Goal: Transaction & Acquisition: Download file/media

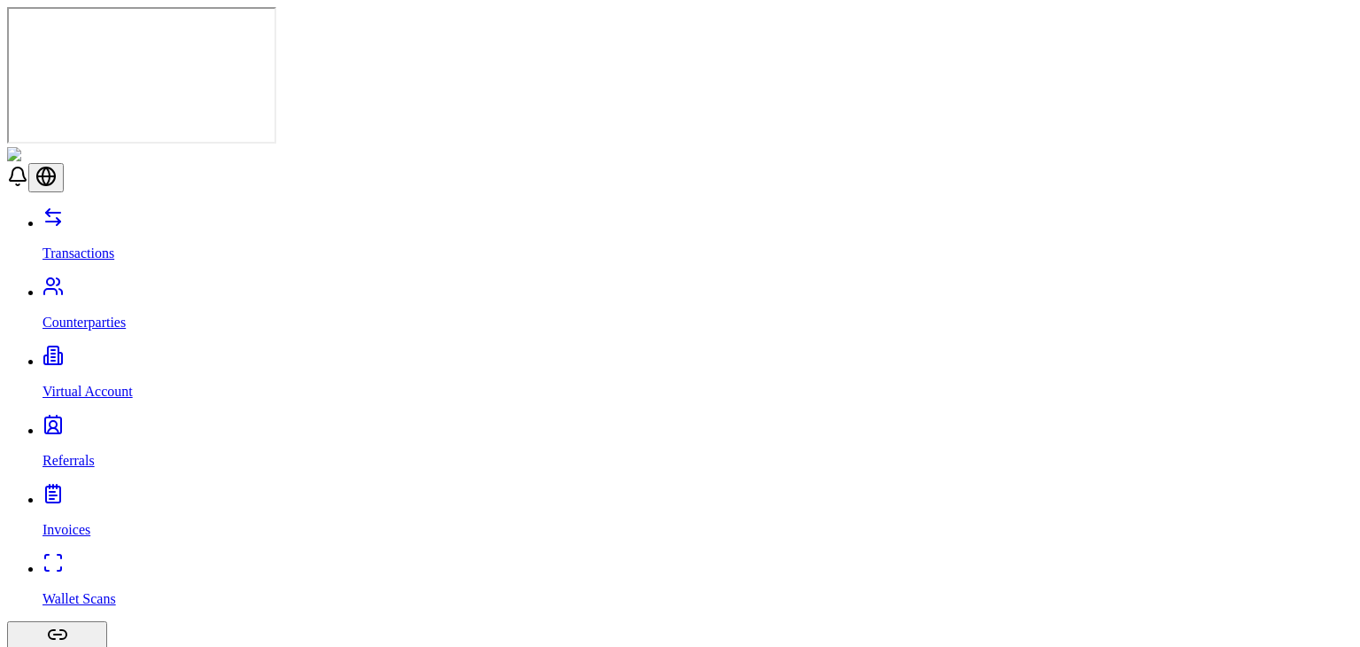
click at [158, 284] on link "Counterparties" at bounding box center [698, 307] width 1311 height 46
click at [162, 215] on link "Transactions" at bounding box center [698, 238] width 1311 height 46
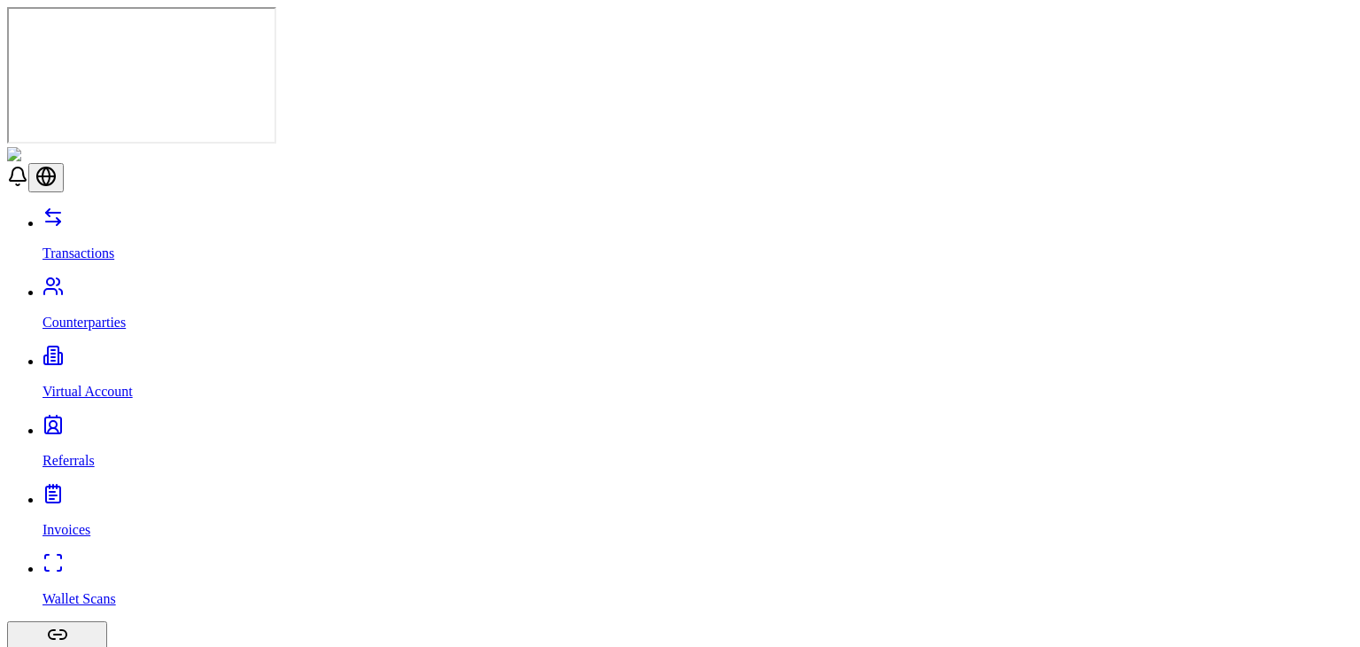
click at [64, 314] on p "Counterparties" at bounding box center [698, 322] width 1311 height 16
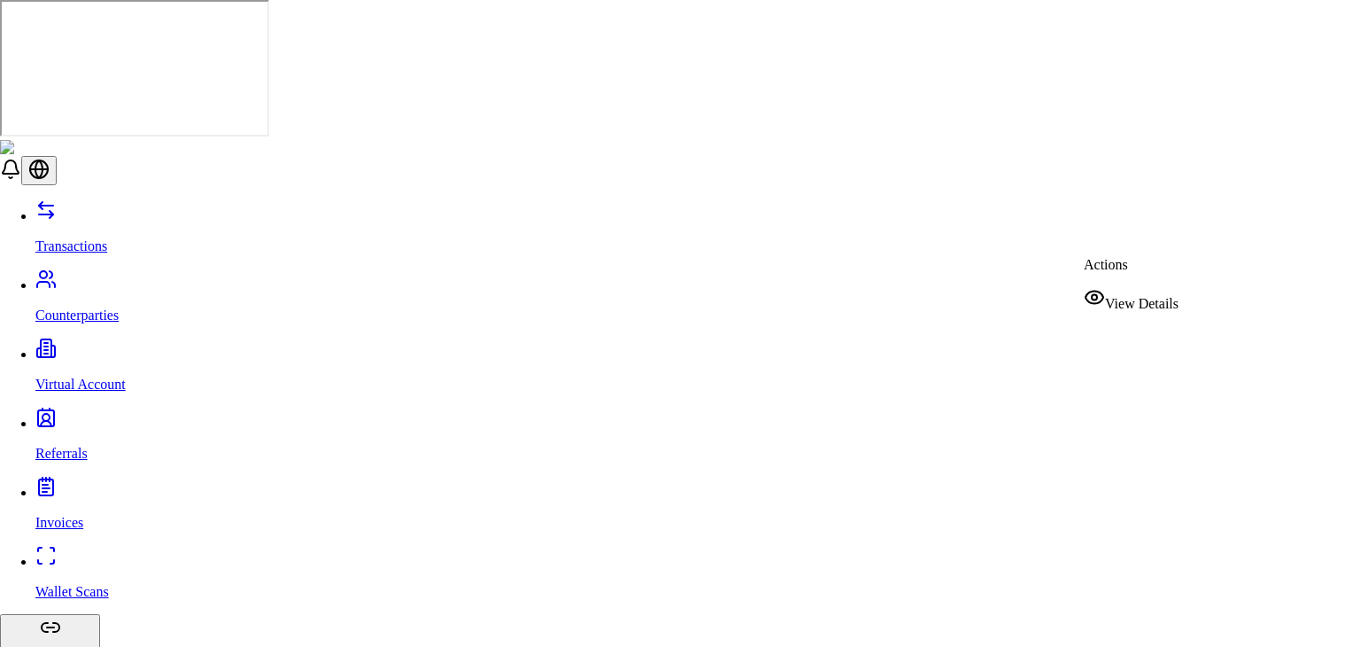
click at [1113, 295] on div "View Details" at bounding box center [1131, 299] width 95 height 25
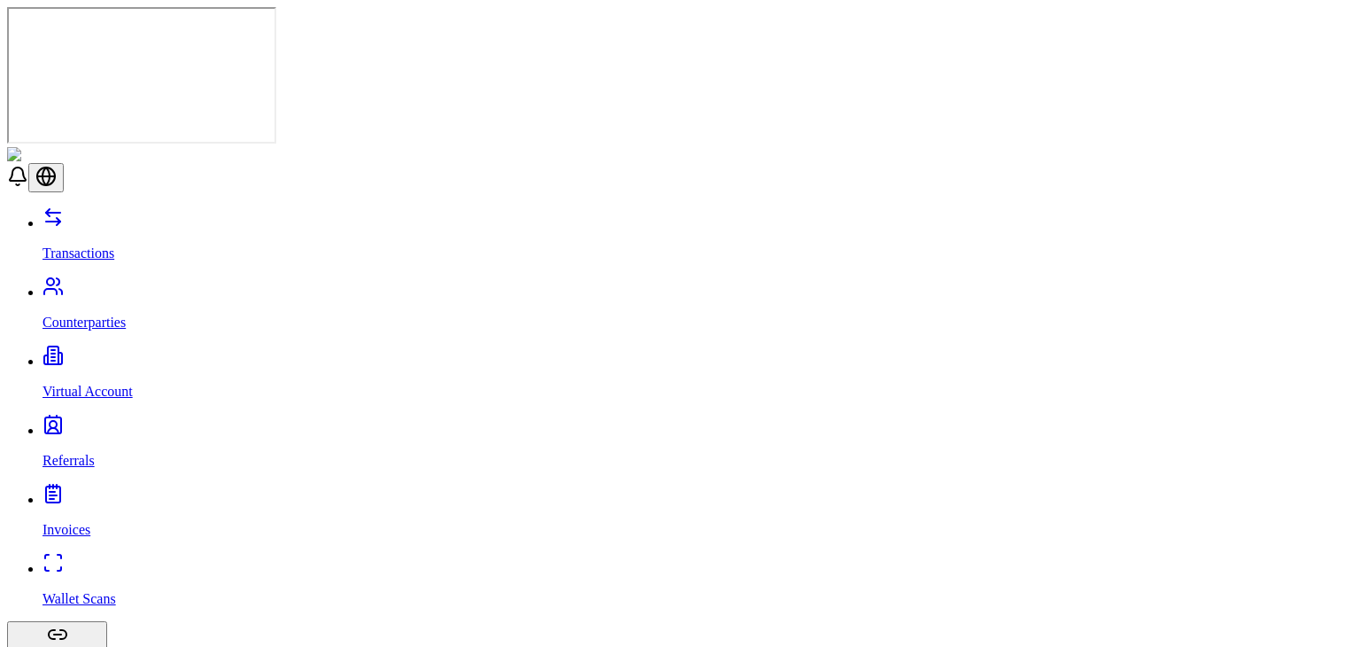
click at [129, 215] on link "Transactions" at bounding box center [698, 238] width 1311 height 46
click at [149, 284] on link "Counterparties" at bounding box center [698, 307] width 1311 height 46
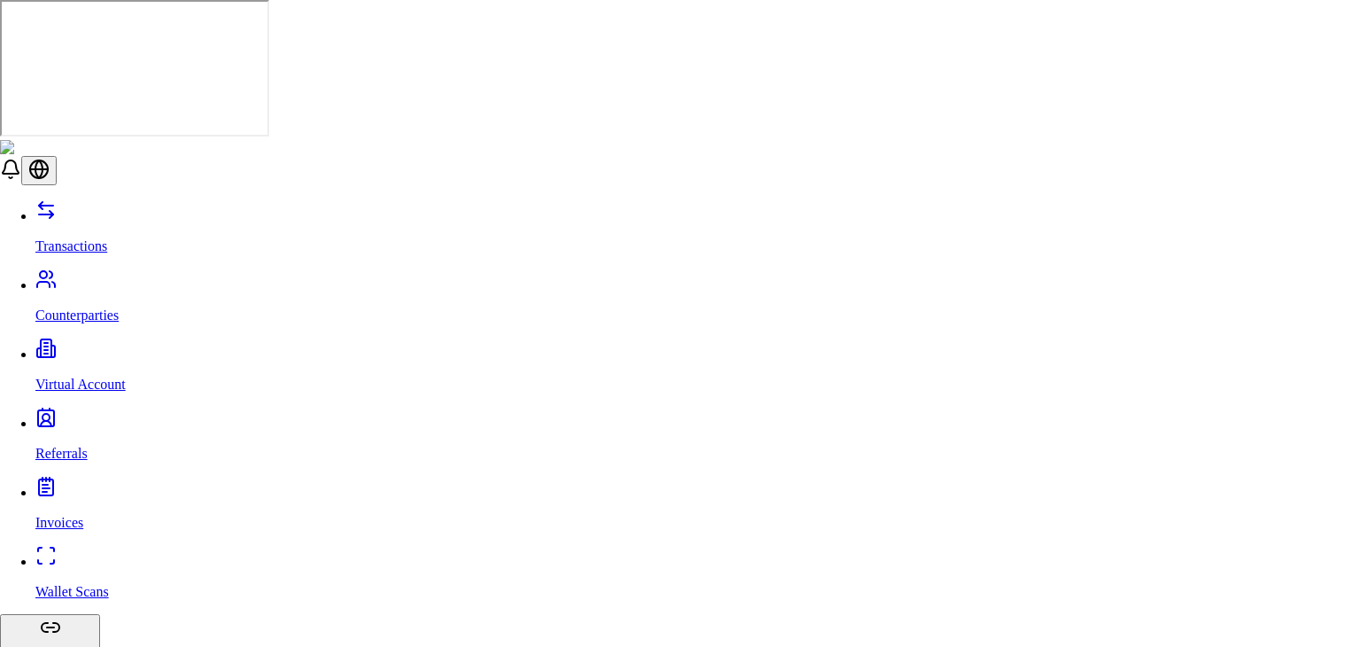
select select "**********"
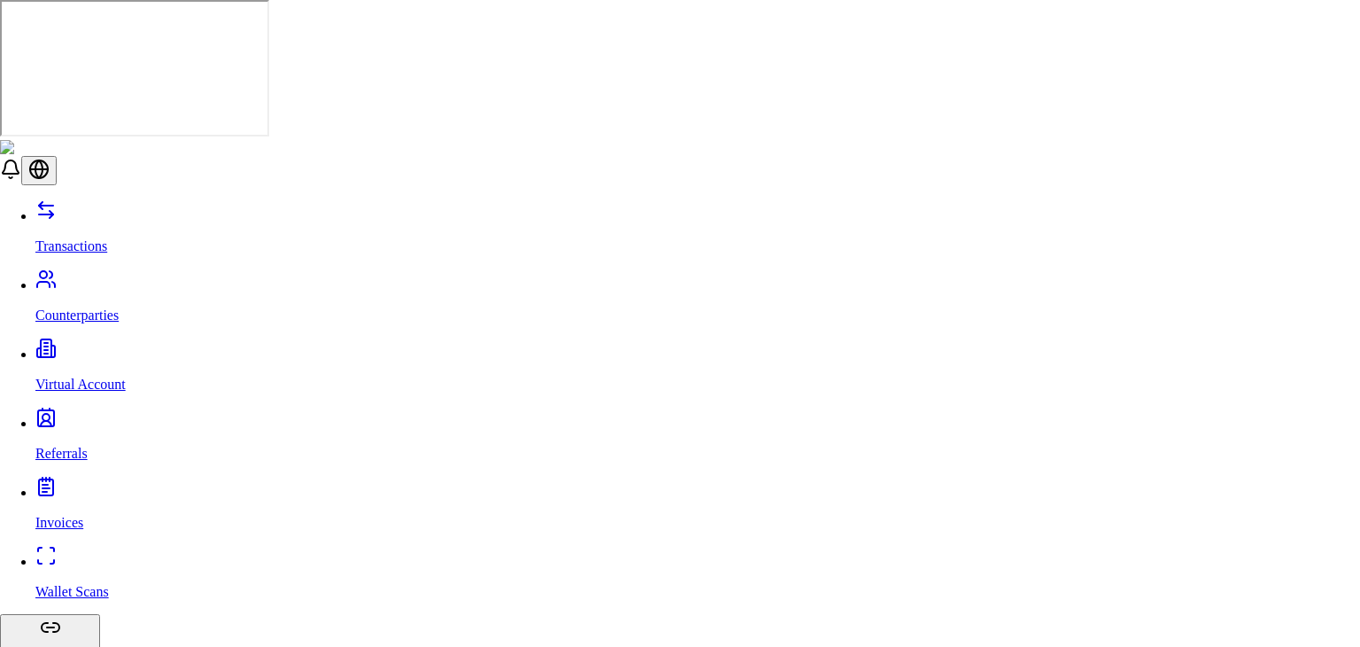
drag, startPoint x: 1222, startPoint y: 97, endPoint x: 694, endPoint y: 341, distance: 582.2
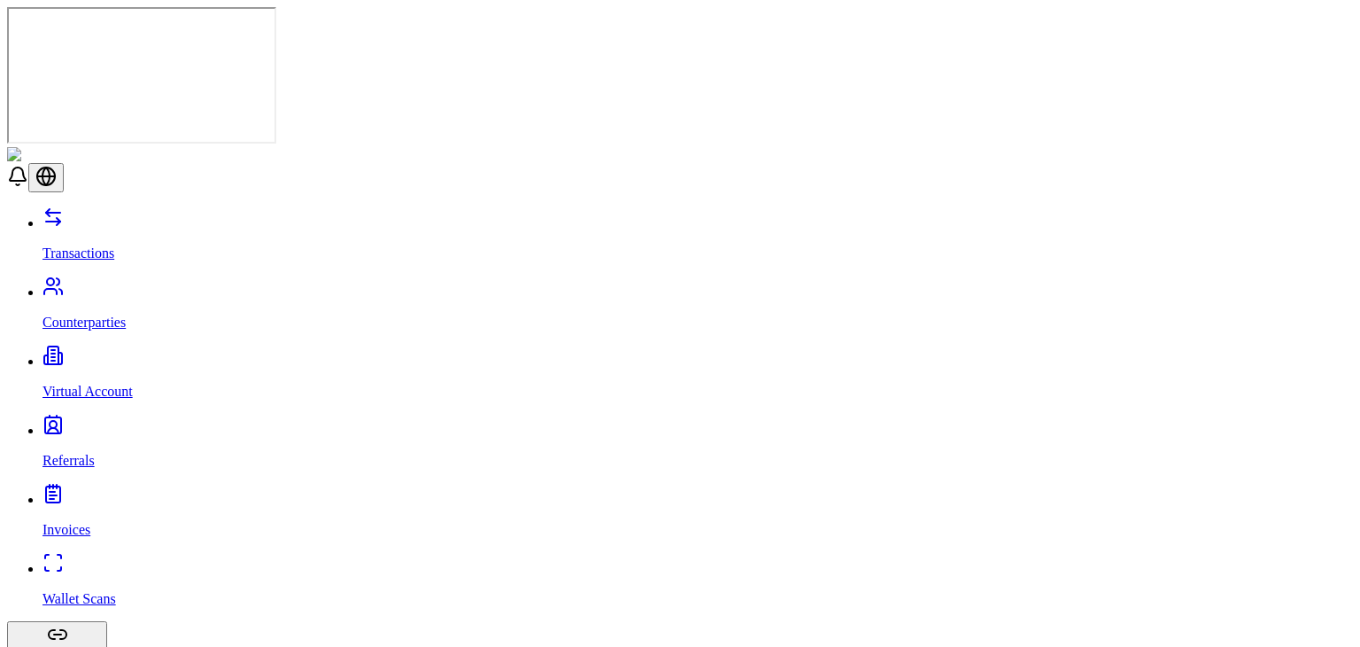
click at [136, 215] on link "Transactions" at bounding box center [698, 238] width 1311 height 46
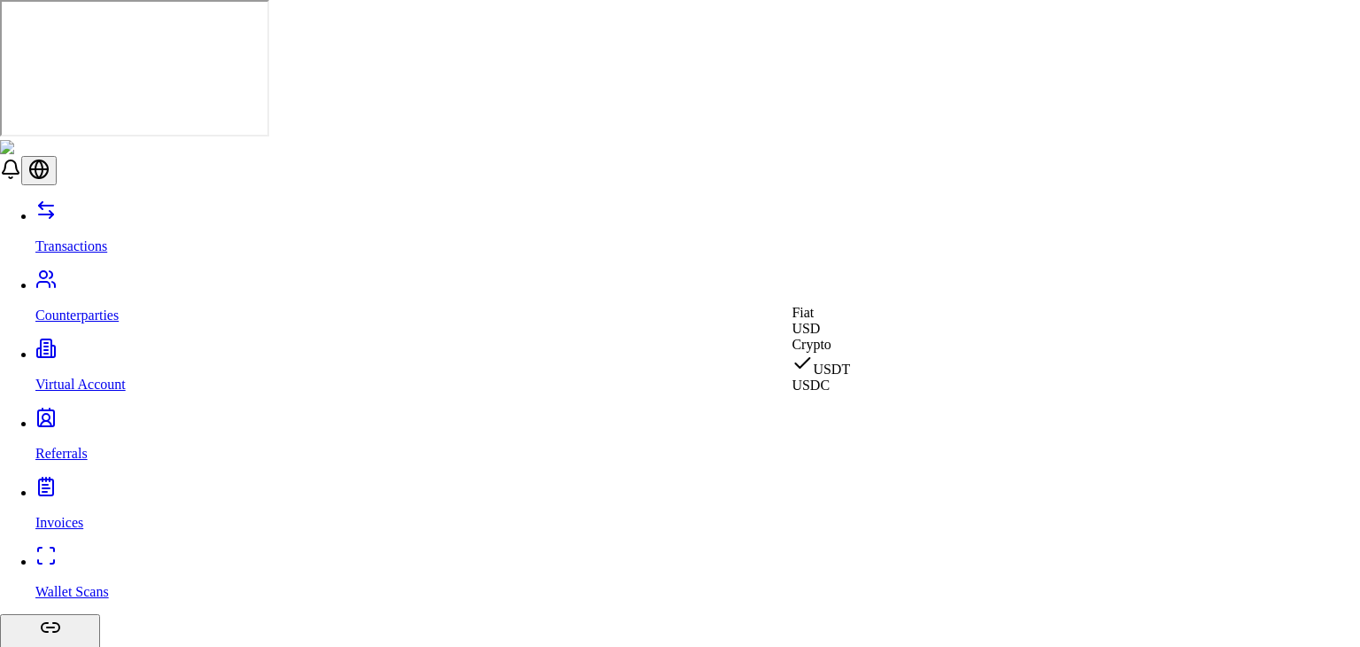
select select "***"
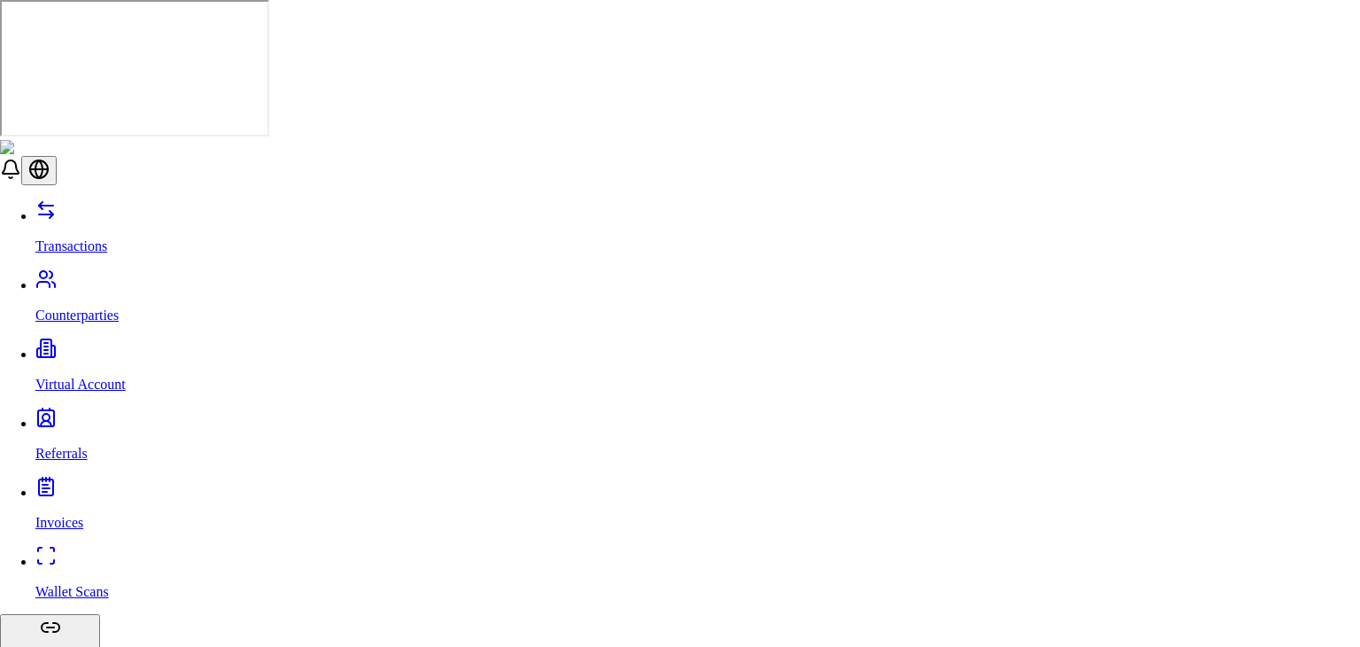
type input "***"
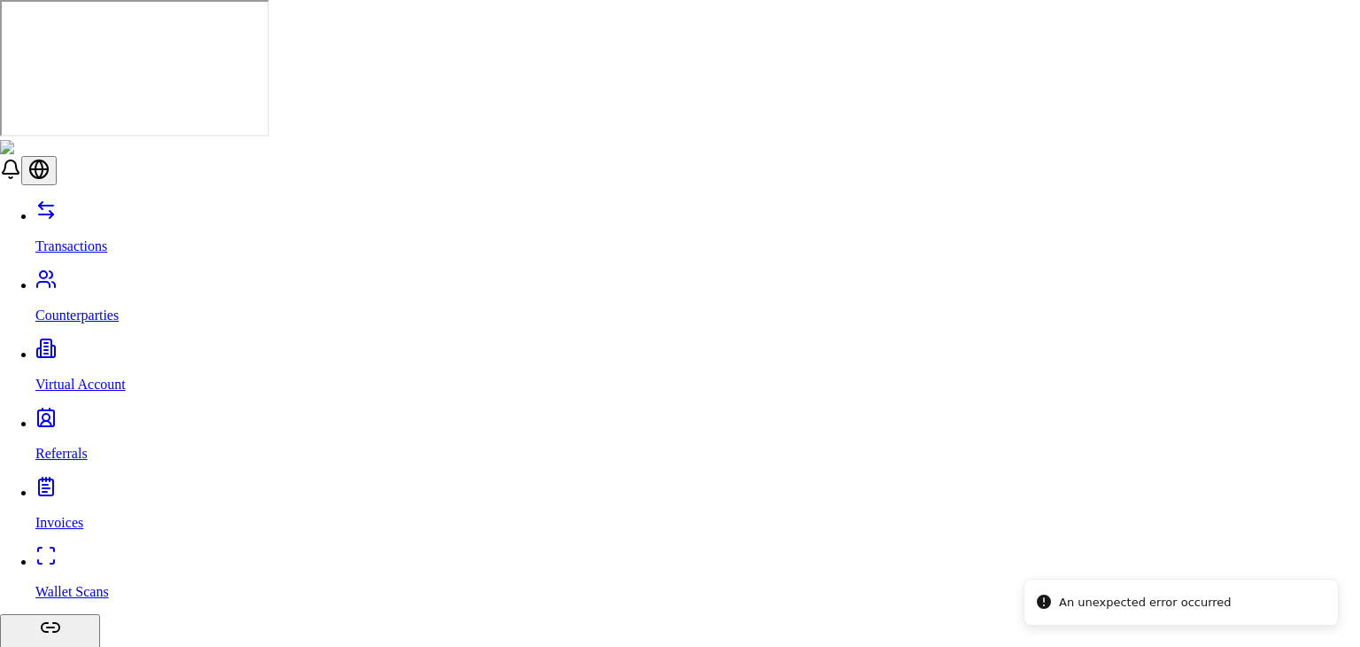
select select "********"
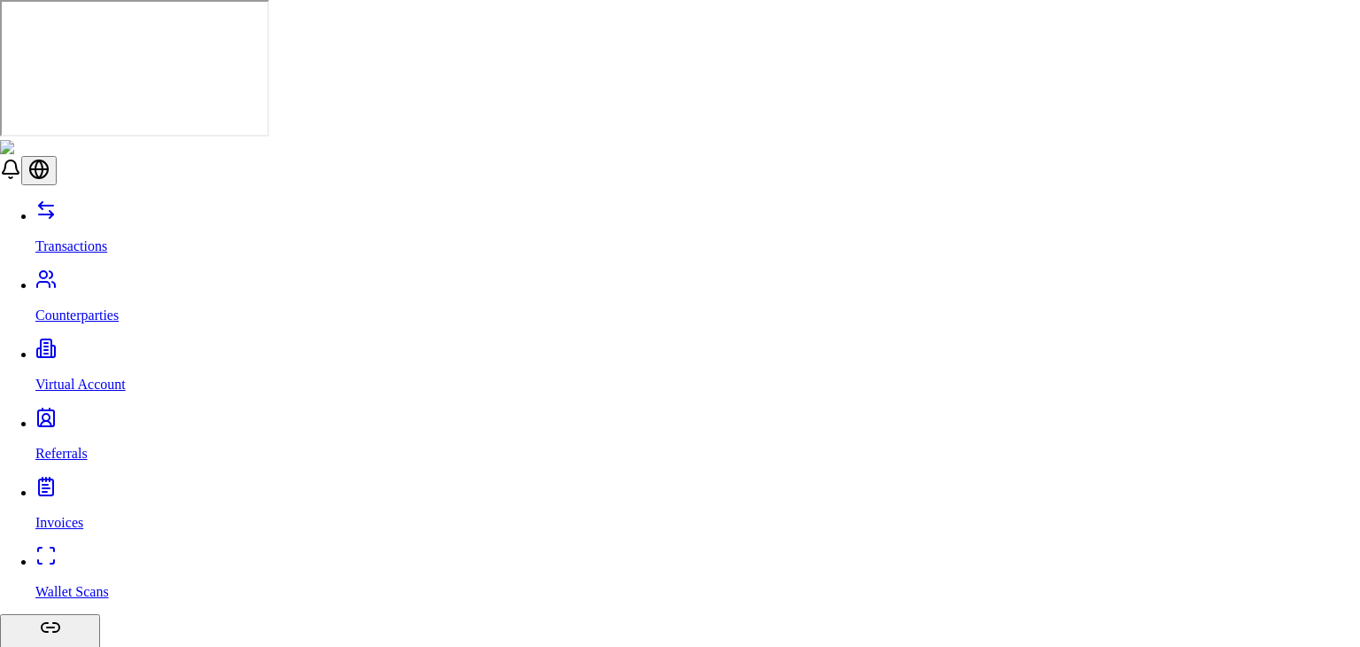
drag, startPoint x: 549, startPoint y: 515, endPoint x: 552, endPoint y: 504, distance: 11.0
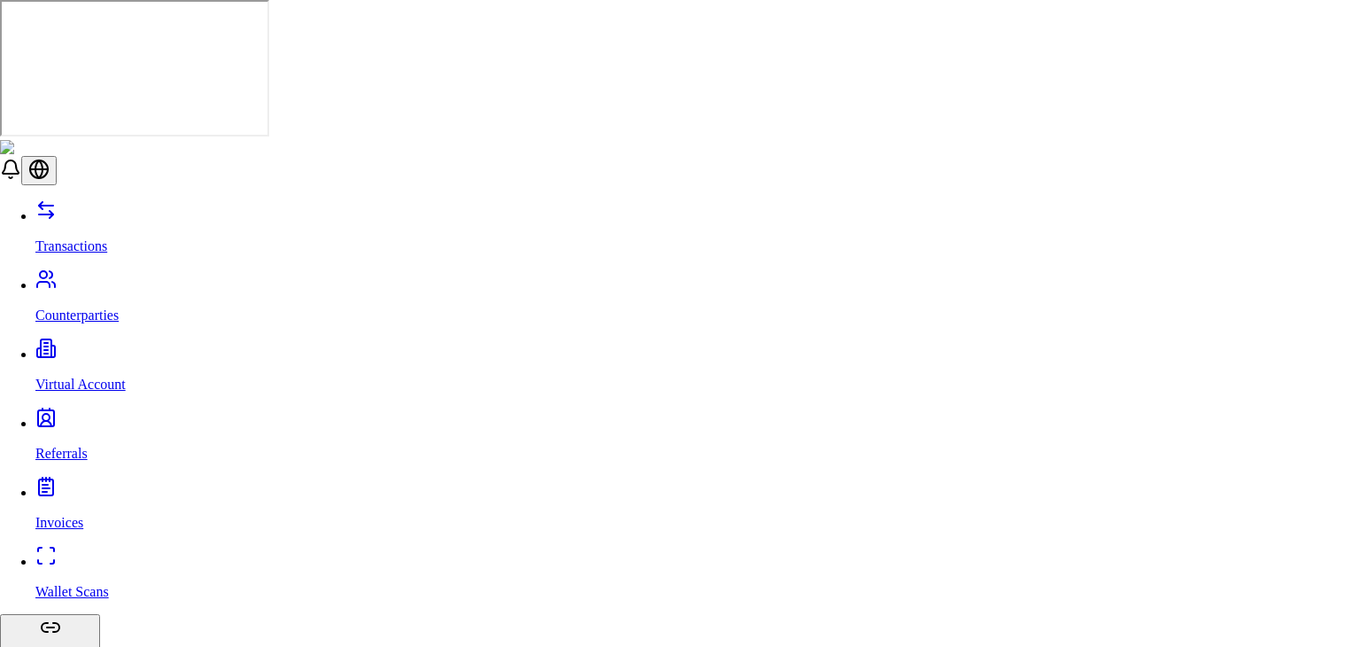
scroll to position [0, 0]
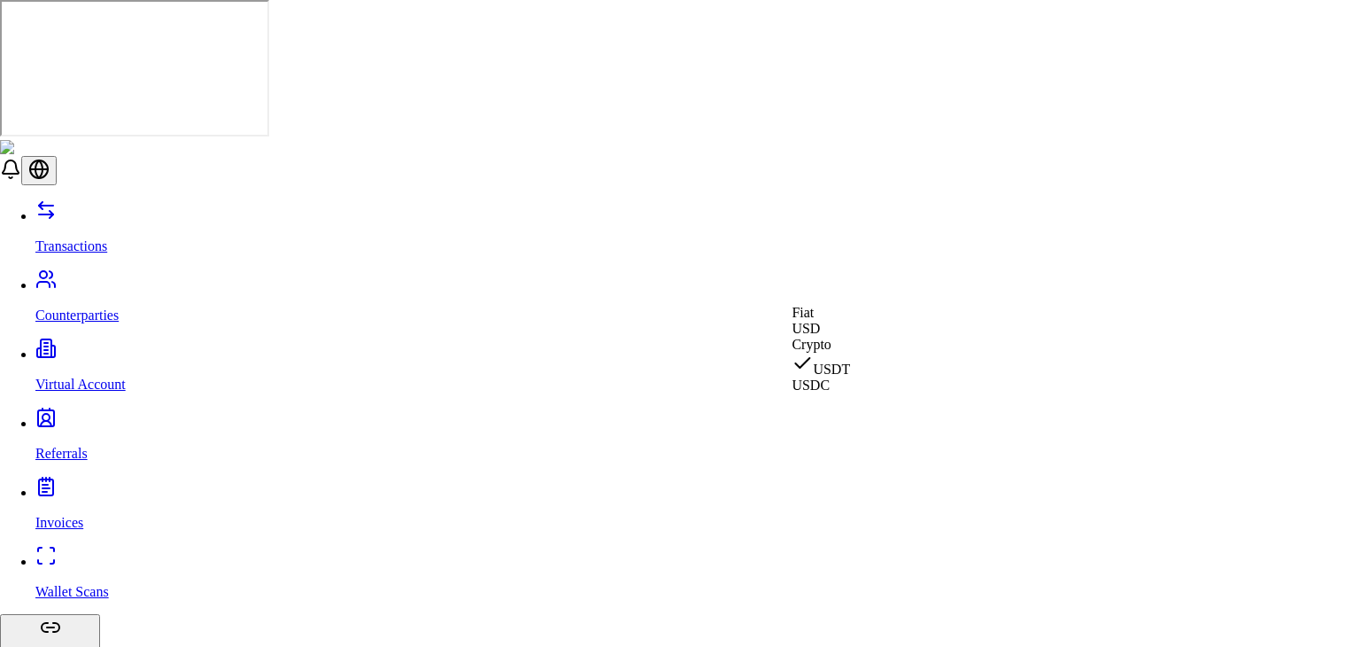
select select "********"
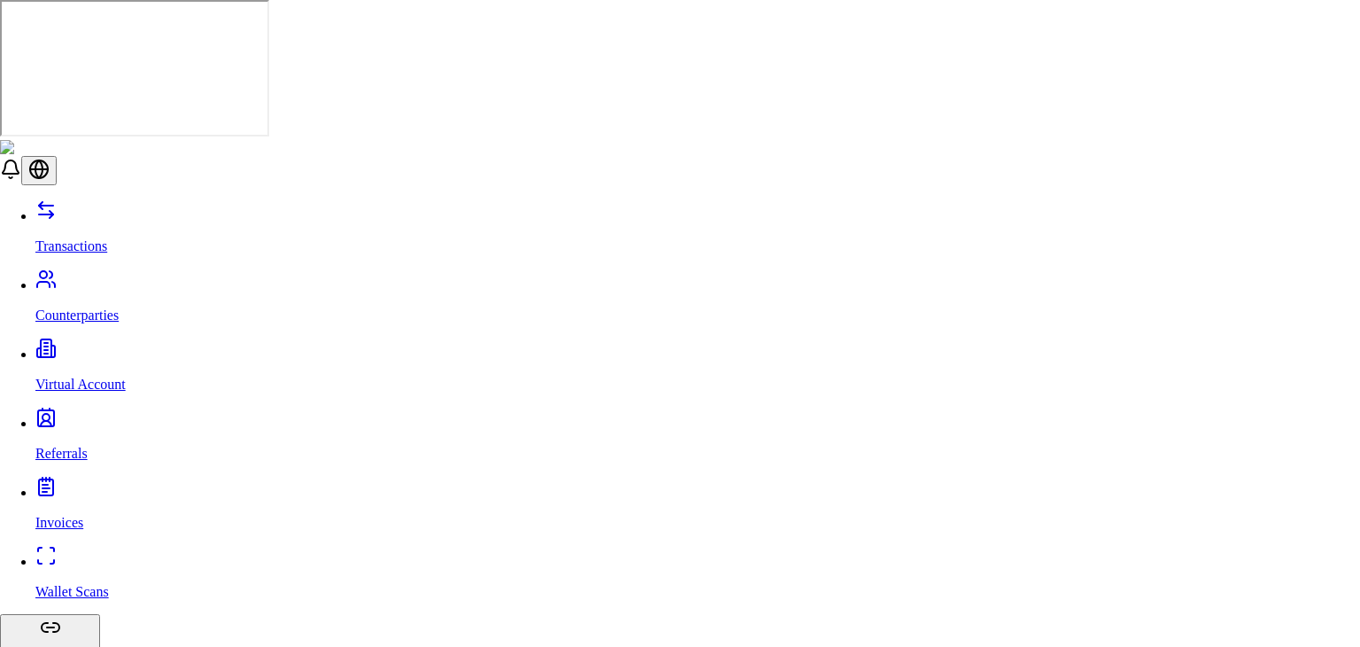
type input "***"
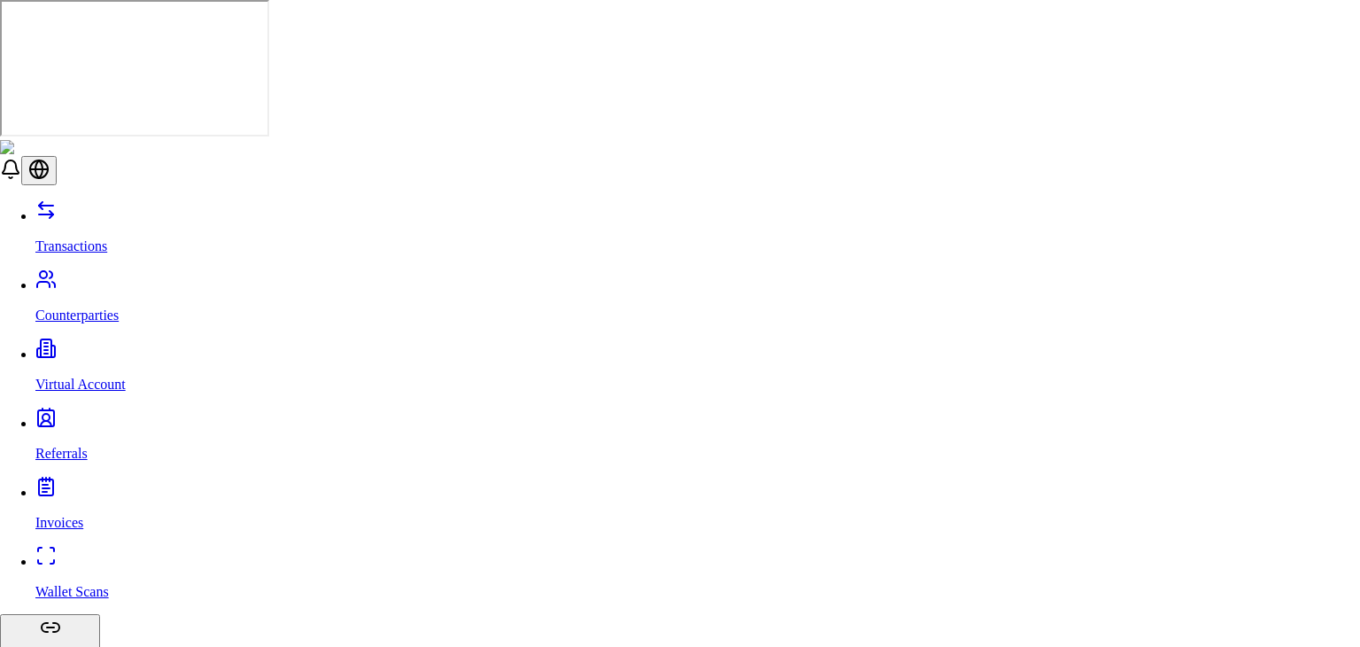
scroll to position [0, 0]
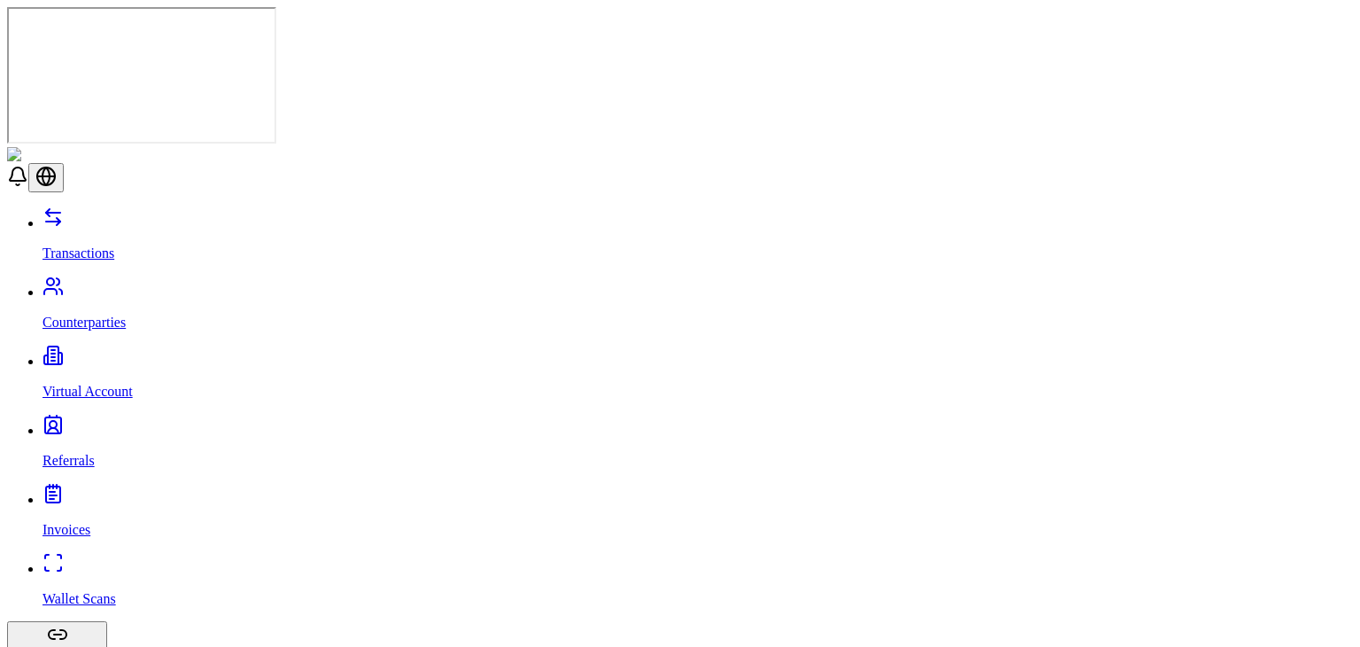
drag, startPoint x: 1207, startPoint y: 90, endPoint x: 1146, endPoint y: 111, distance: 64.4
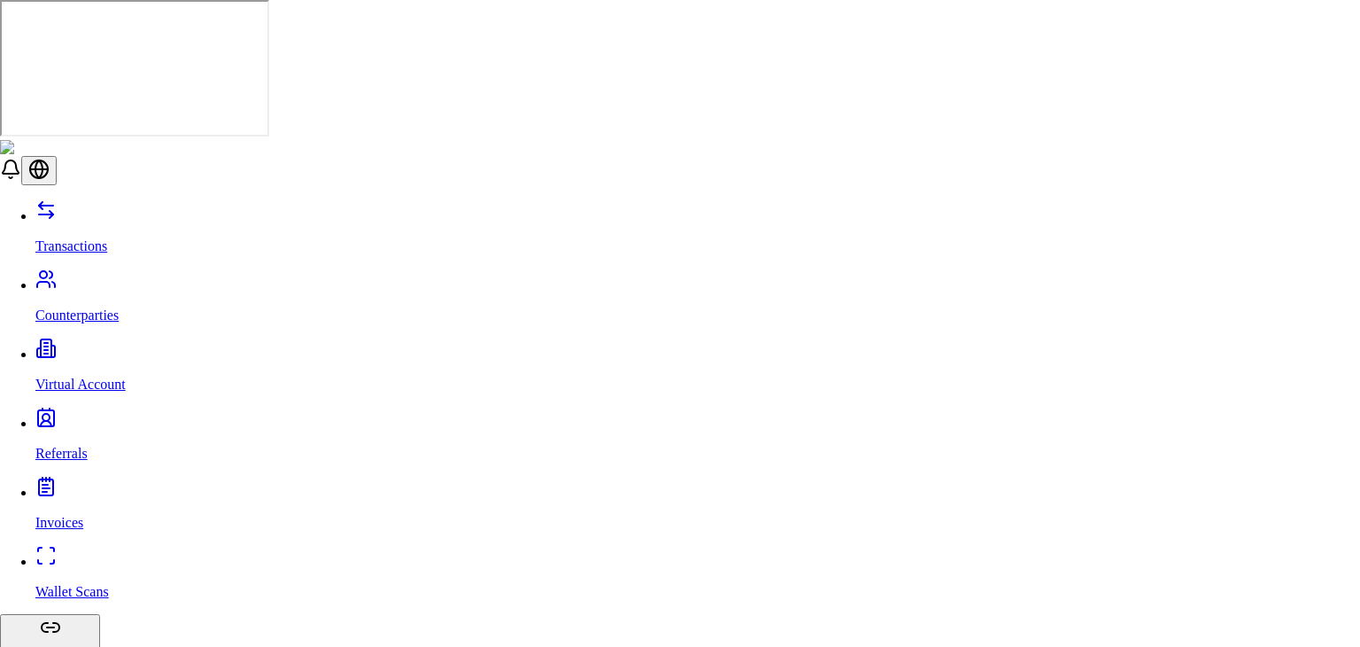
scroll to position [1253, 0]
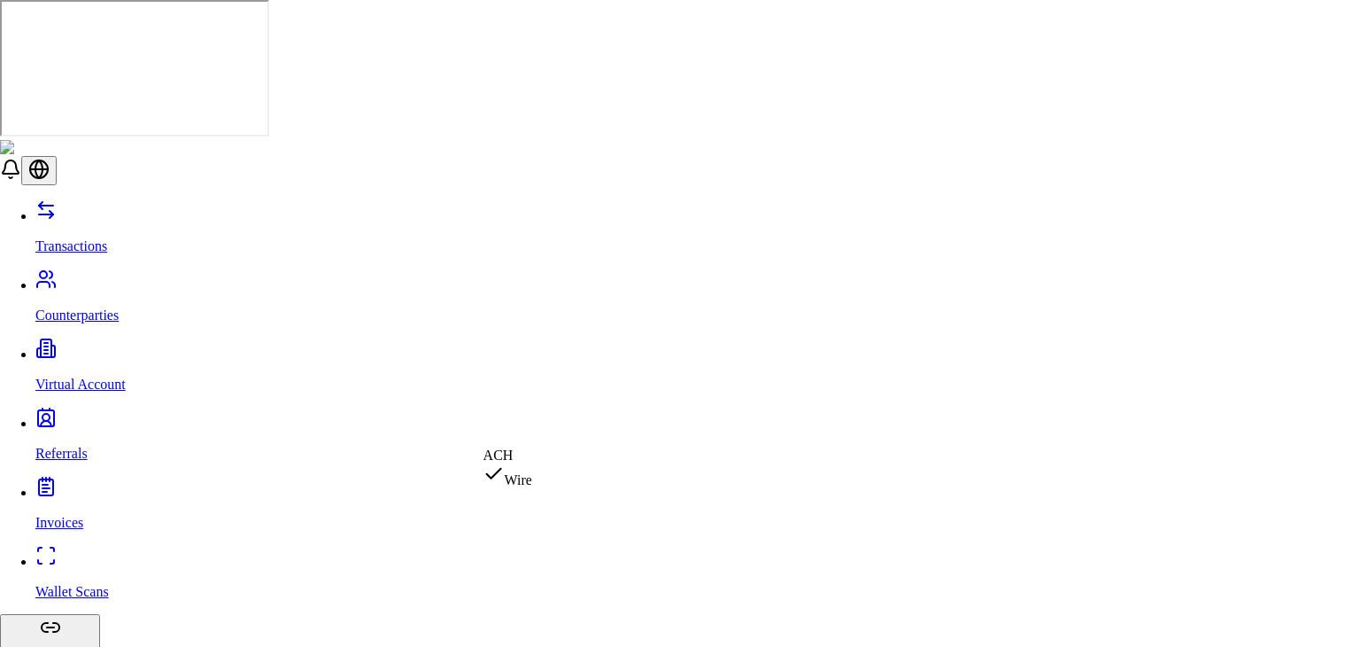
select select "***"
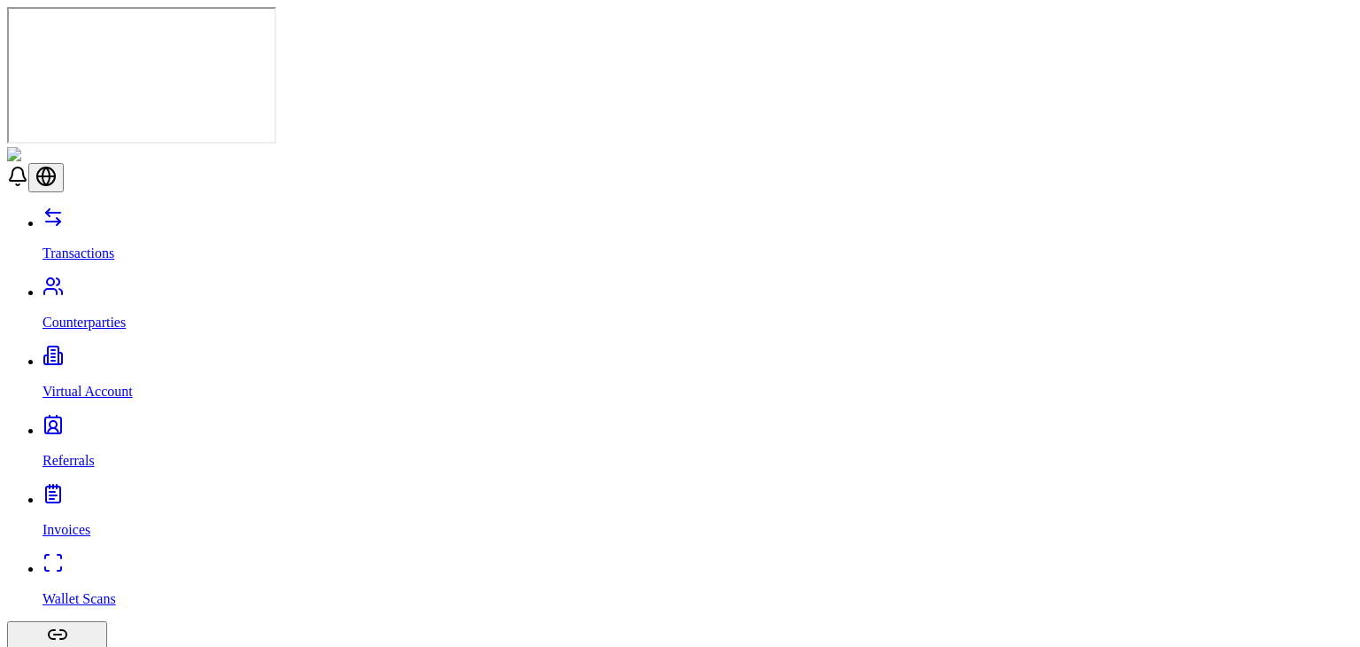
click at [86, 309] on div "Transactions Counterparties Virtual Account Referrals Invoices Wallet Scans Lin…" at bounding box center [680, 503] width 1346 height 594
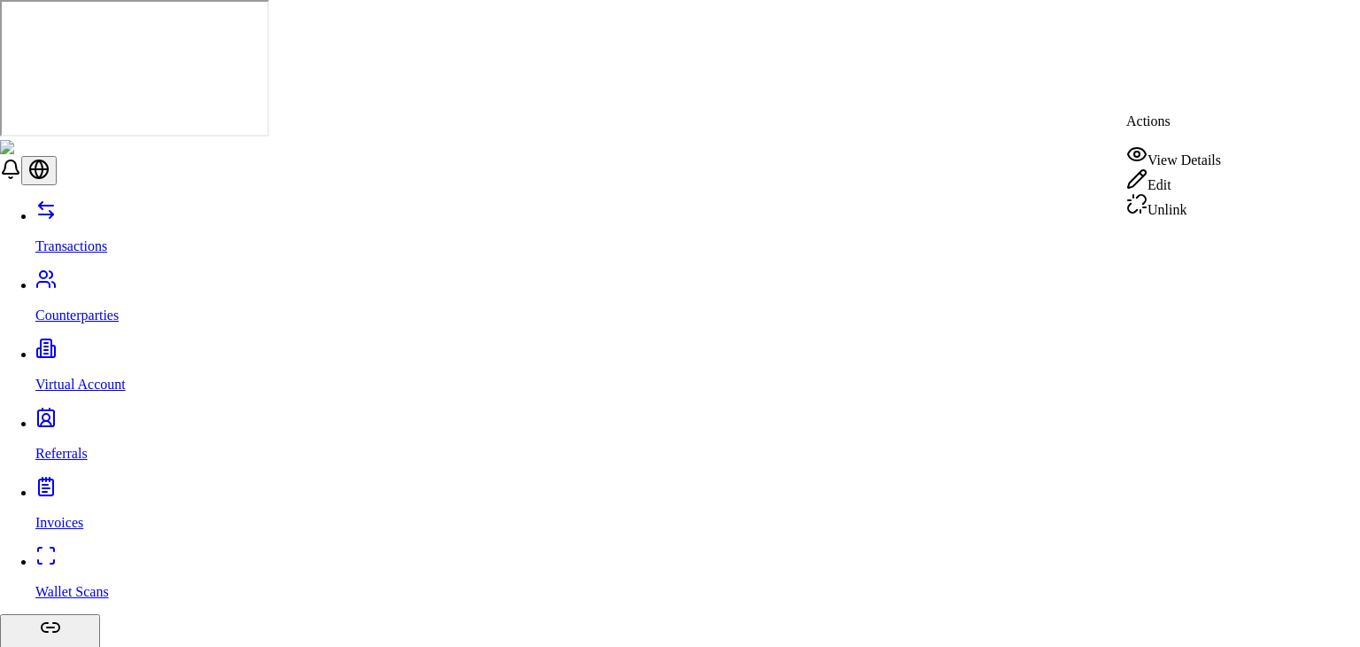
click at [1170, 173] on div "Edit" at bounding box center [1174, 180] width 95 height 25
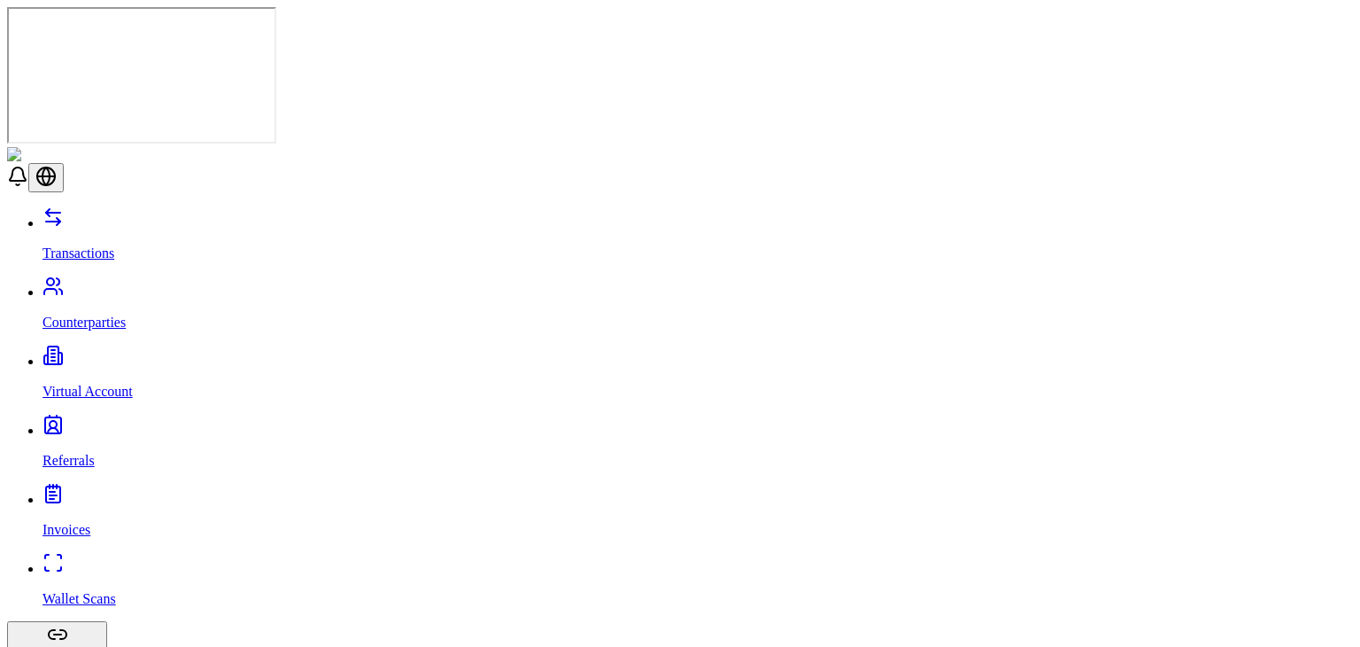
click at [89, 245] on p "Transactions" at bounding box center [698, 253] width 1311 height 16
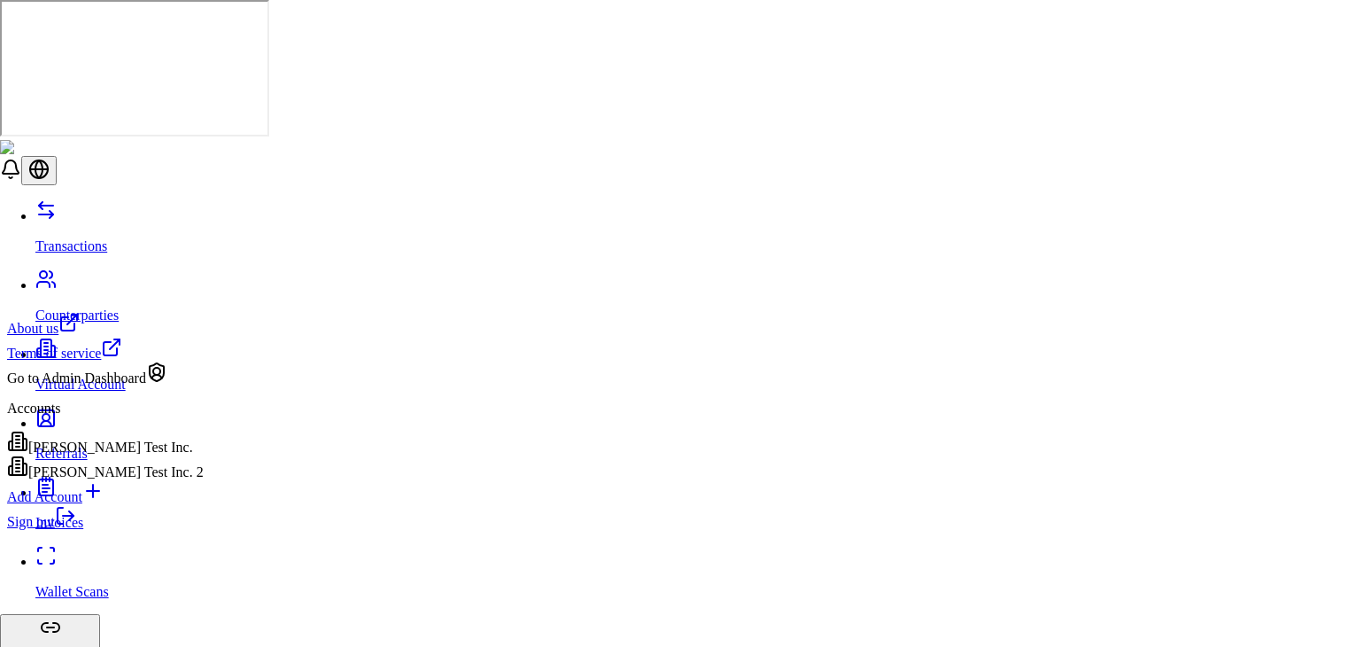
click at [141, 447] on div "[PERSON_NAME] Test Inc." at bounding box center [105, 442] width 197 height 25
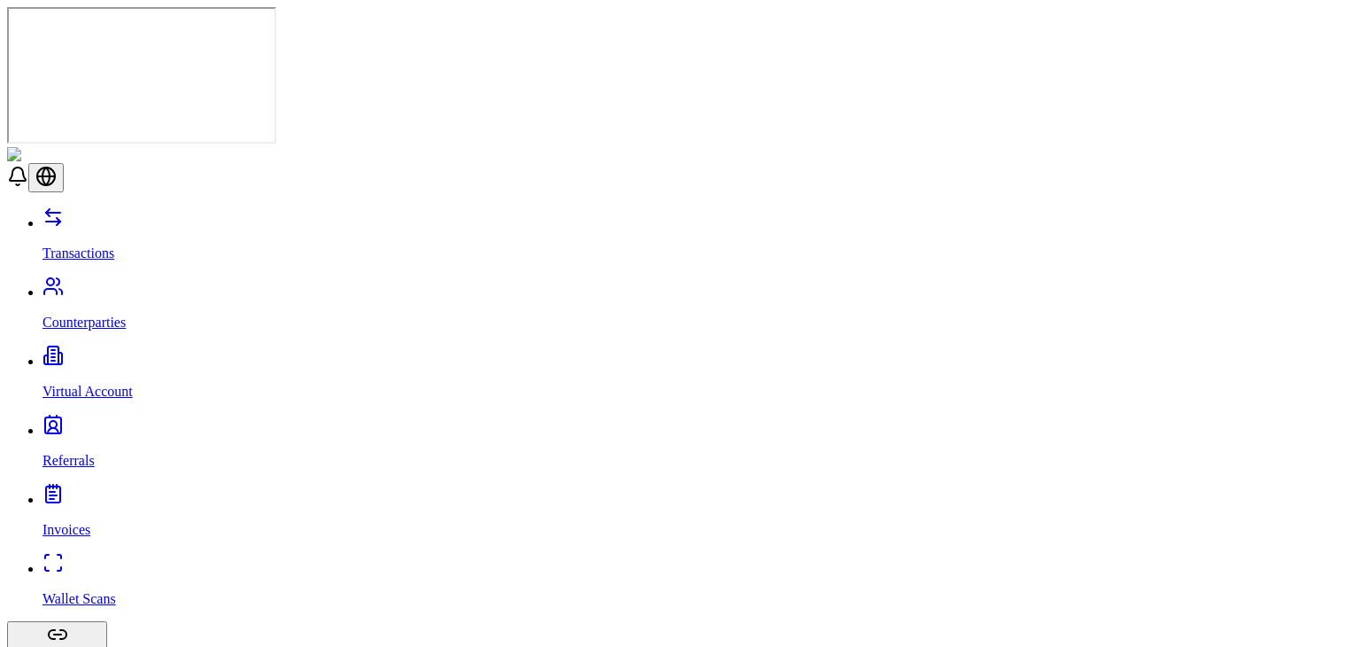
click at [78, 284] on link "Counterparties" at bounding box center [698, 307] width 1311 height 46
click at [50, 353] on link "Virtual Account" at bounding box center [698, 376] width 1311 height 46
click at [92, 206] on div "Transactions Counterparties Virtual Account Referrals Invoices Wallet Scans Lin…" at bounding box center [680, 540] width 1346 height 669
click at [114, 245] on p "Transactions" at bounding box center [698, 253] width 1311 height 16
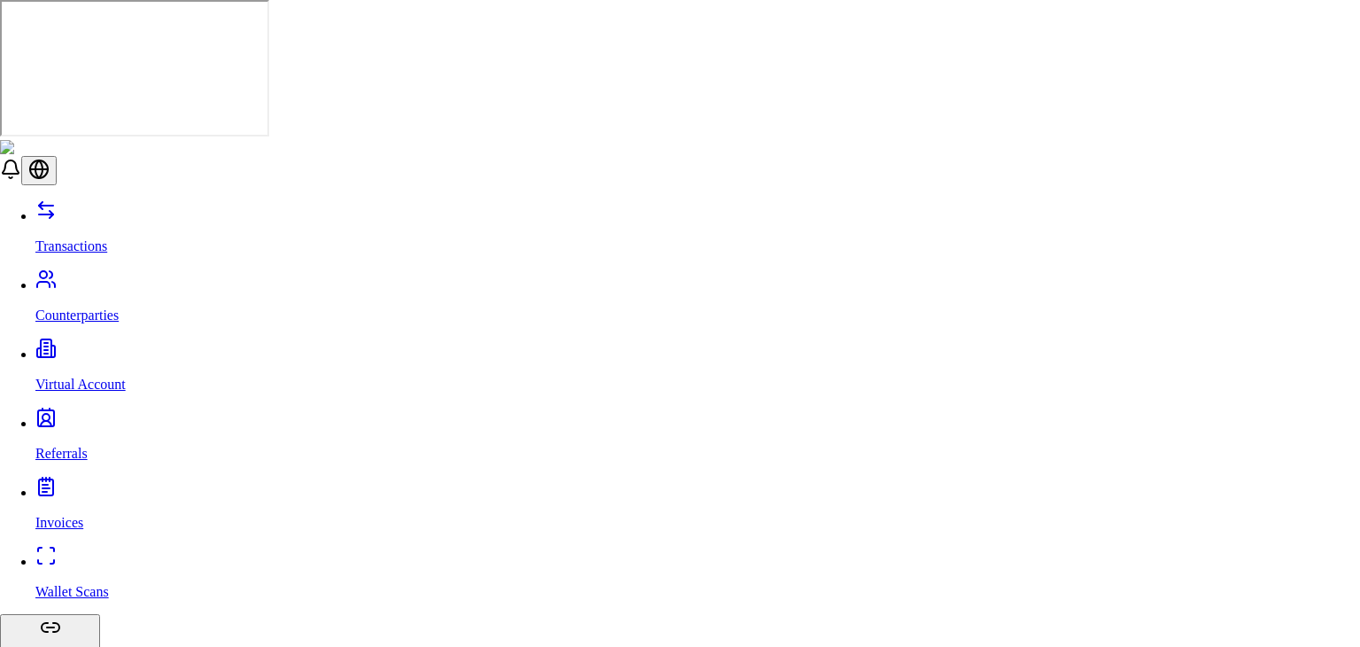
type input "**"
select select "***"
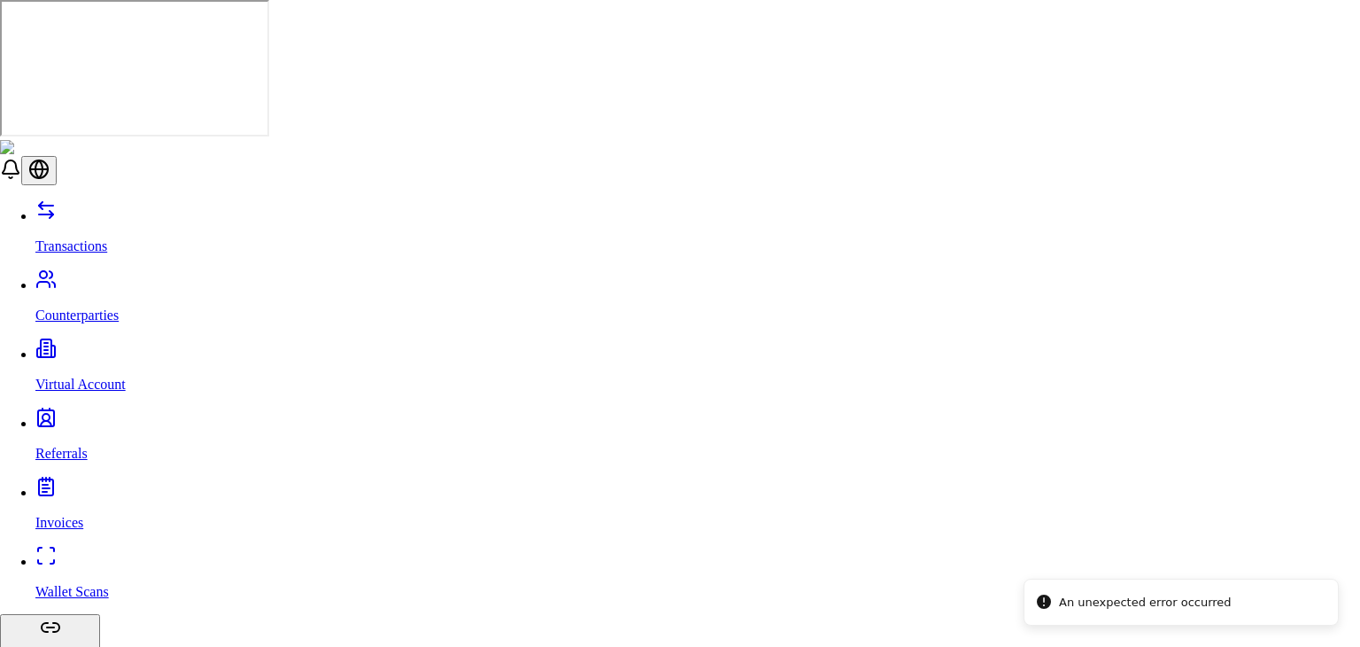
select select "********"
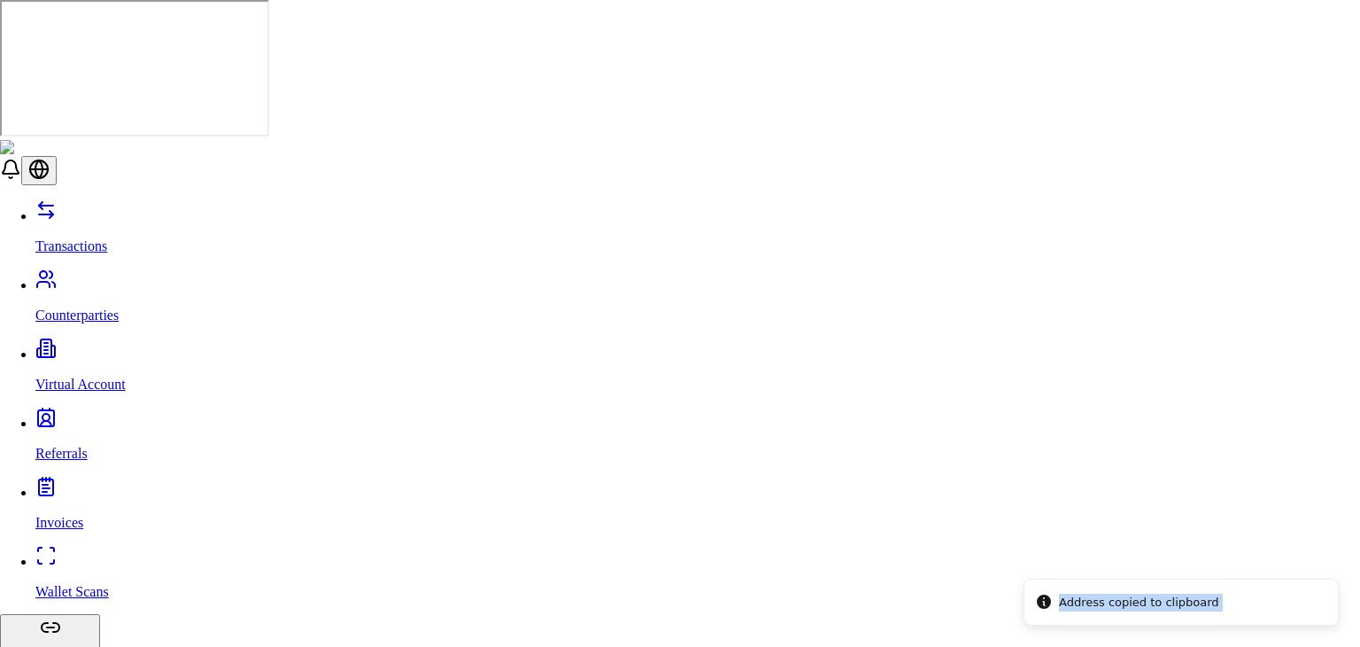
drag, startPoint x: 1213, startPoint y: 617, endPoint x: 1245, endPoint y: 687, distance: 76.9
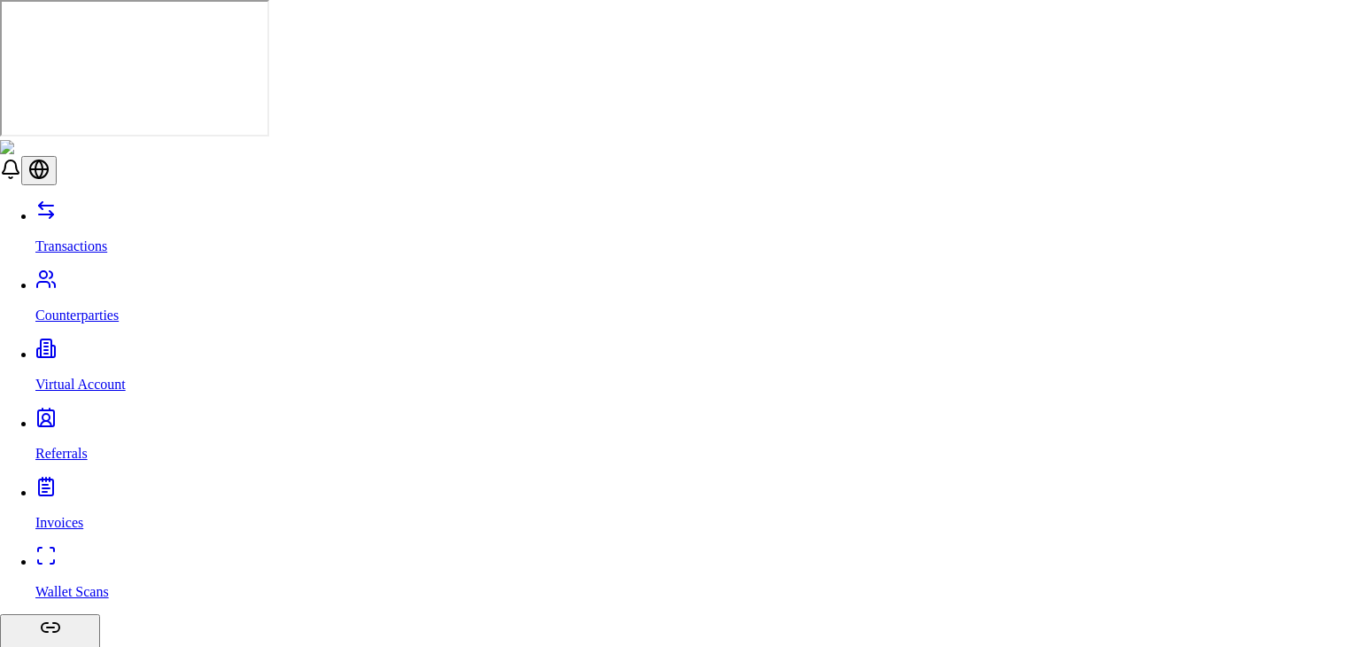
click at [1229, 358] on p "View Details" at bounding box center [1201, 366] width 74 height 16
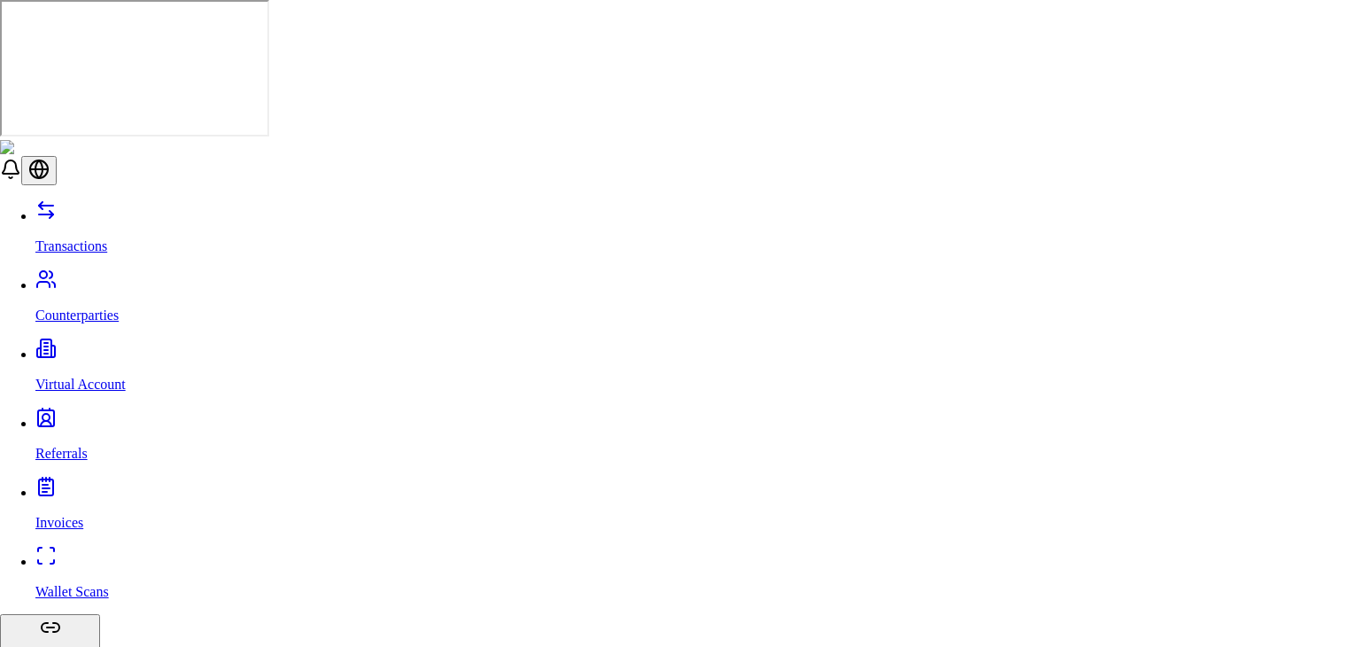
scroll to position [276, 0]
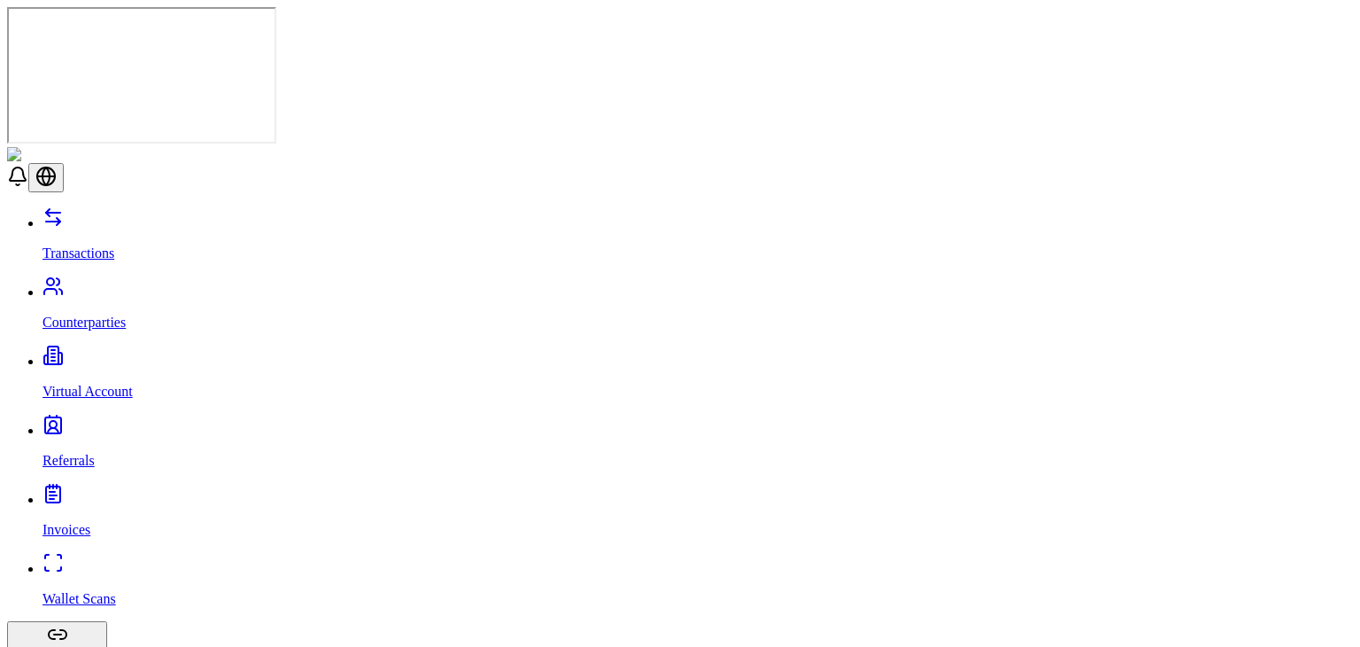
click at [118, 284] on link "Counterparties" at bounding box center [698, 307] width 1311 height 46
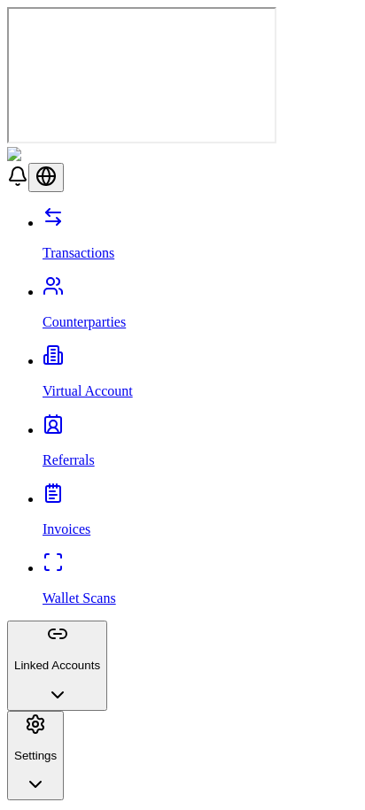
scroll to position [60, 0]
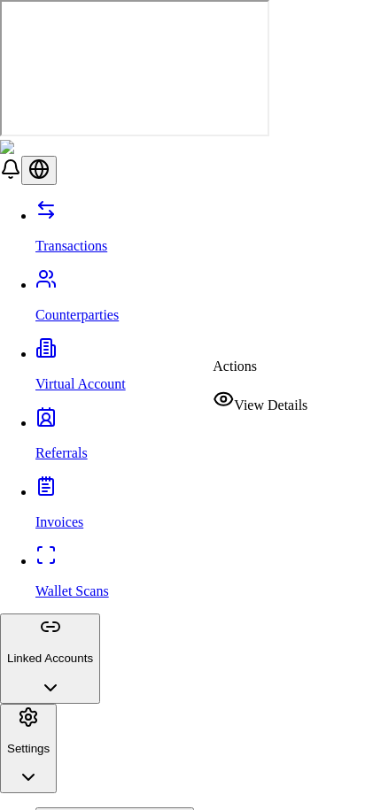
click at [255, 402] on span "View Details" at bounding box center [271, 405] width 74 height 15
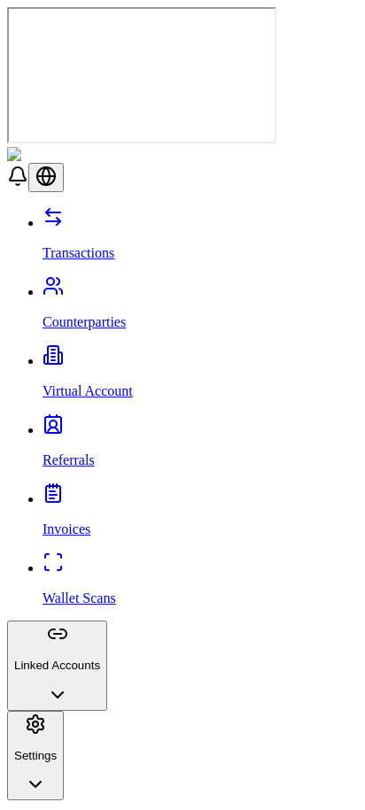
scroll to position [580, 0]
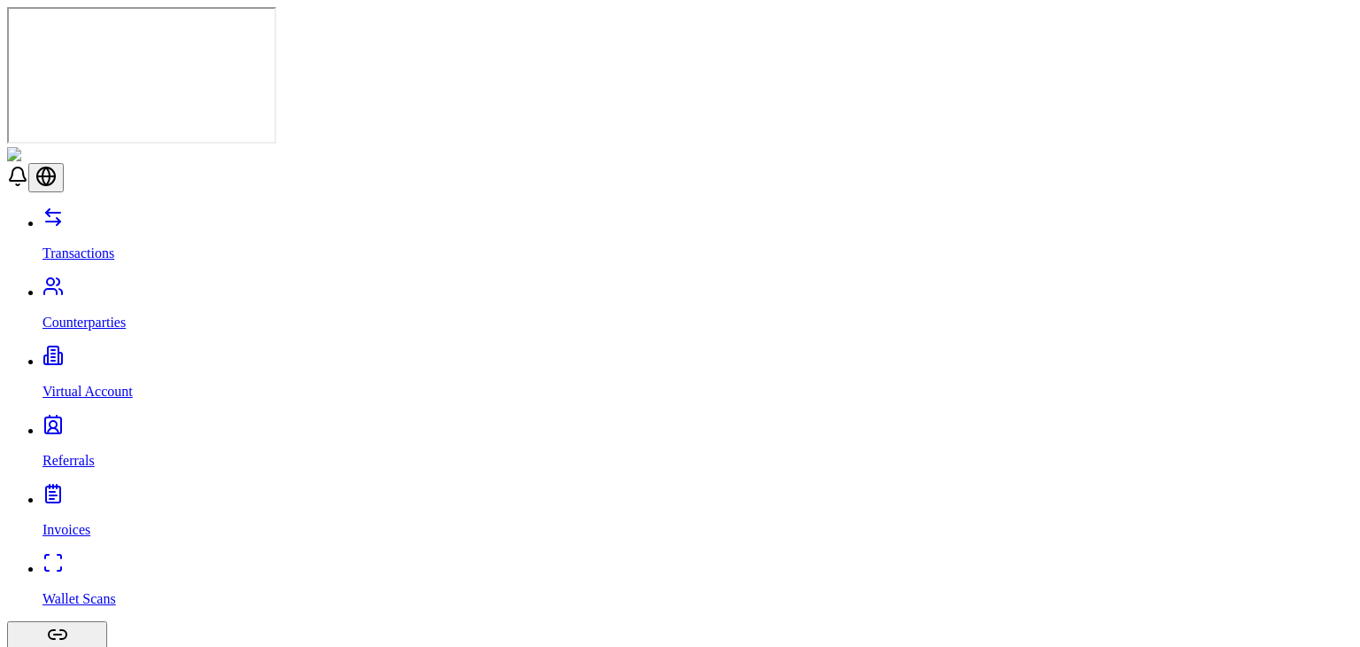
scroll to position [0, 0]
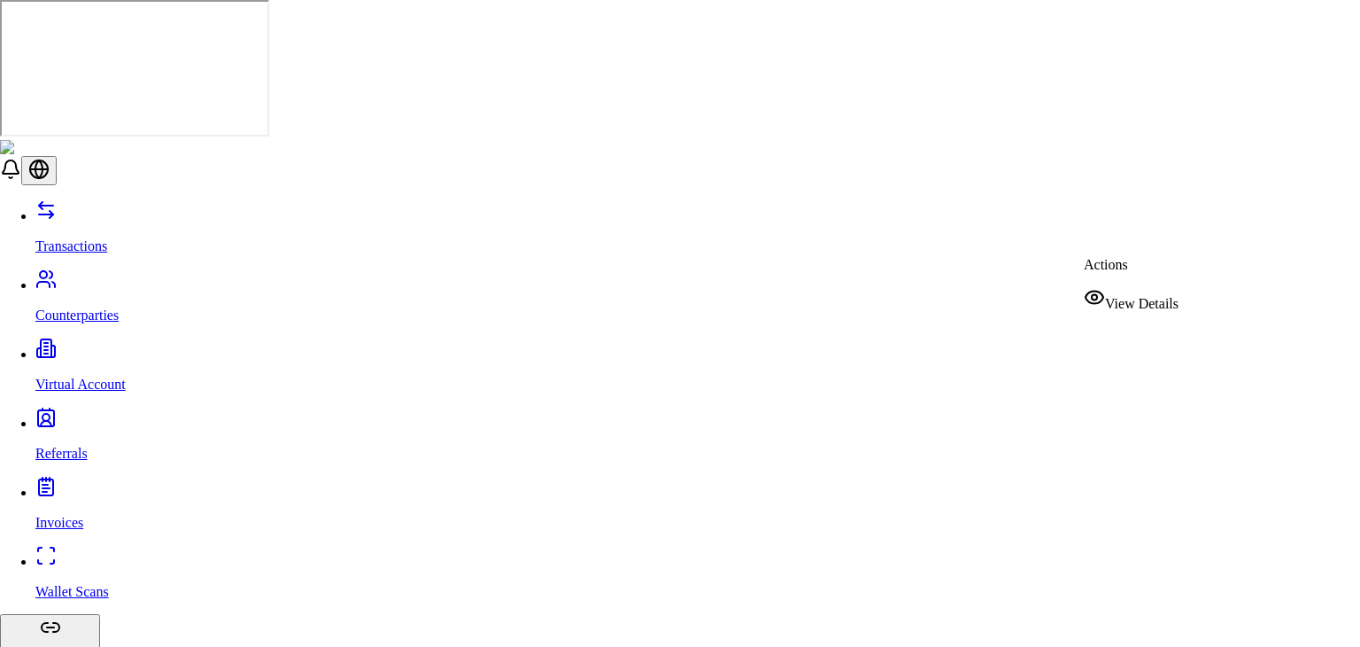
click at [1156, 296] on span "View Details" at bounding box center [1142, 303] width 74 height 15
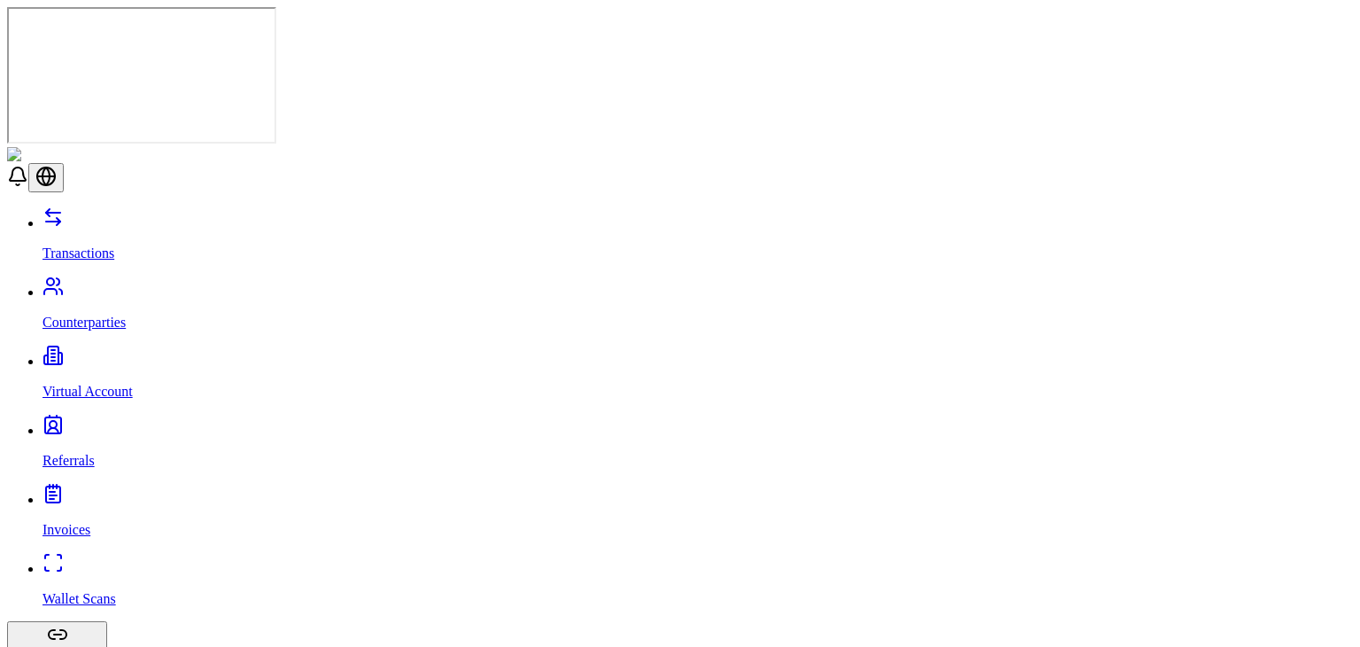
click at [115, 384] on p "Virtual Account" at bounding box center [698, 392] width 1311 height 16
click at [73, 453] on p "Referrals" at bounding box center [698, 461] width 1311 height 16
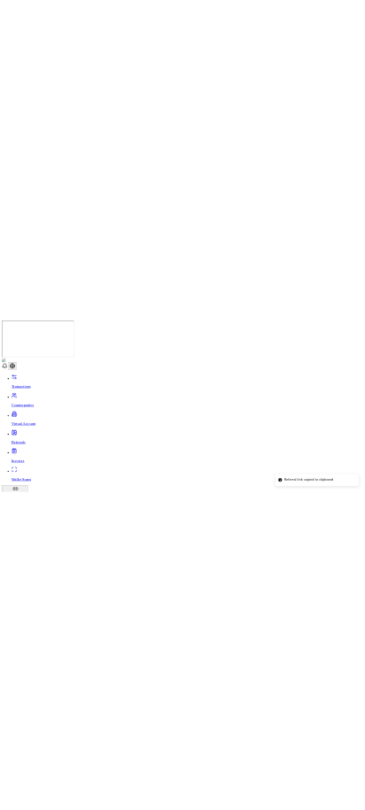
scroll to position [513, 0]
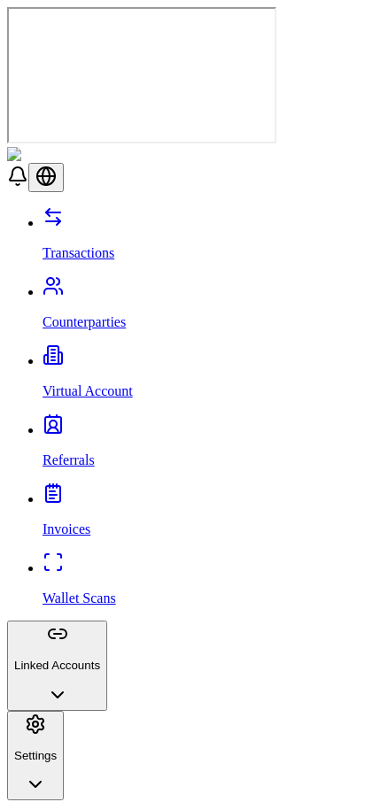
scroll to position [376, 0]
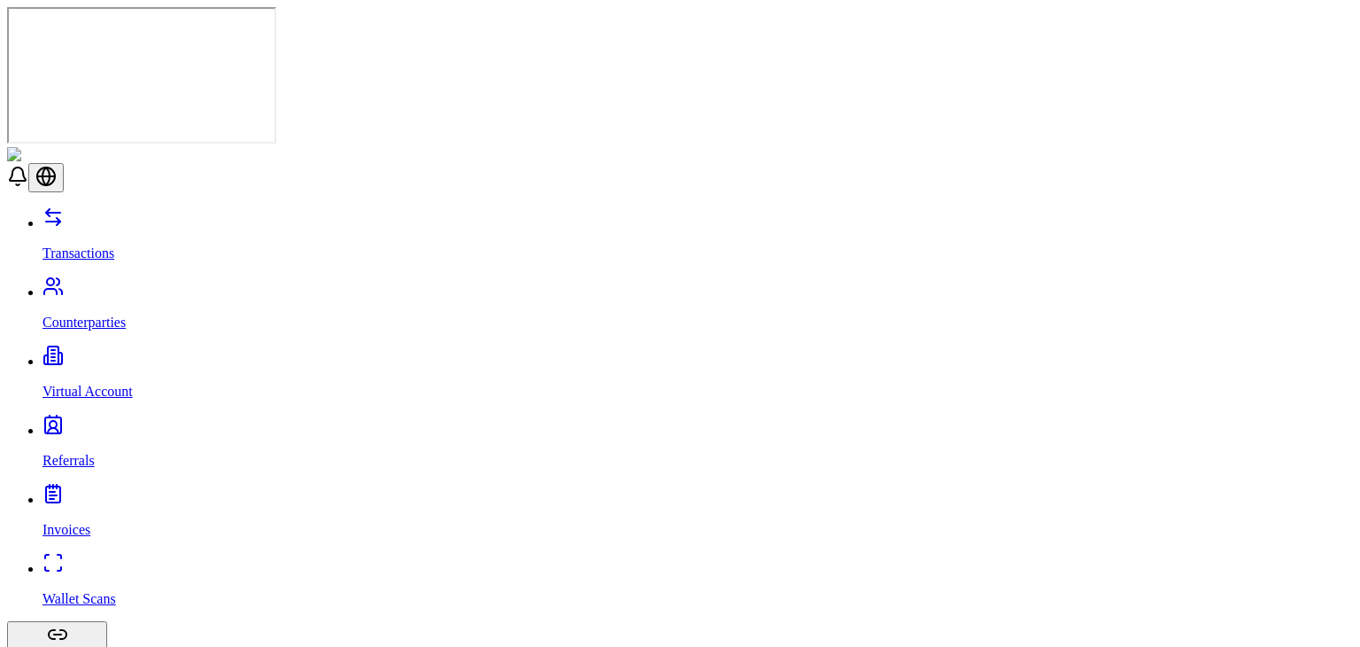
scroll to position [219, 0]
click at [203, 492] on link "Invoices" at bounding box center [698, 515] width 1311 height 46
click at [124, 561] on link "Wallet Scans" at bounding box center [698, 584] width 1311 height 46
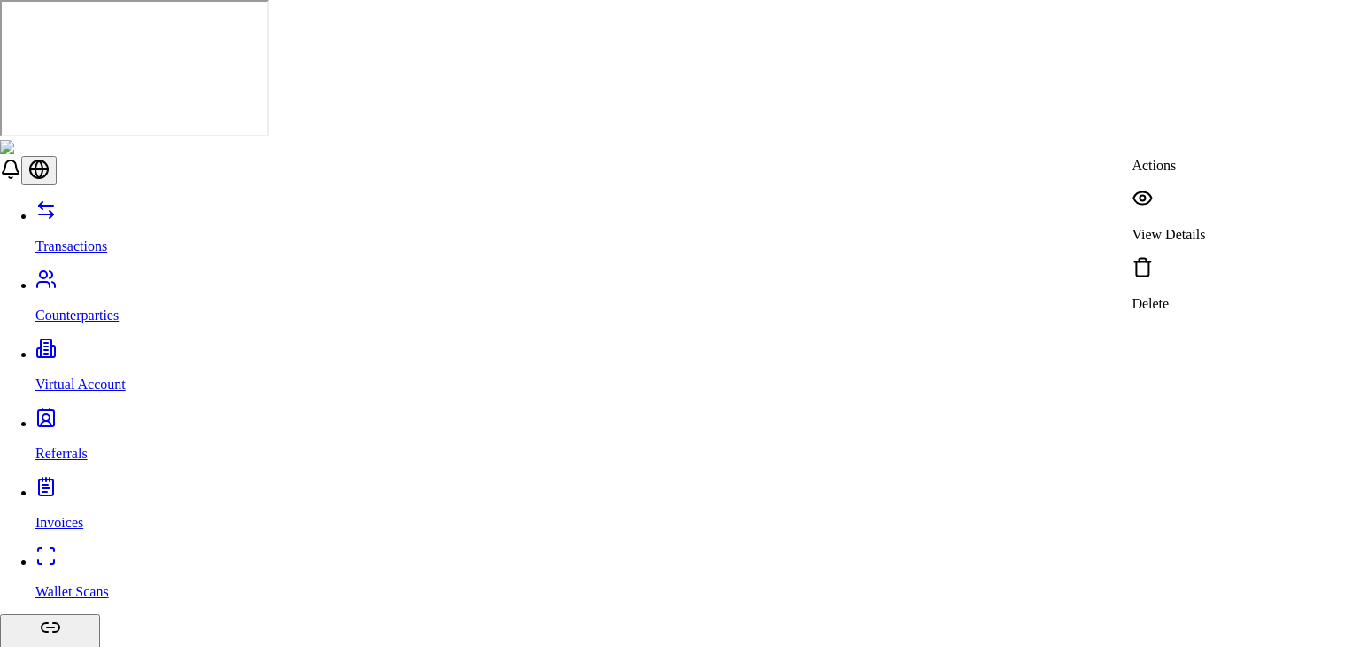
click at [1199, 227] on p "View Details" at bounding box center [1169, 235] width 74 height 16
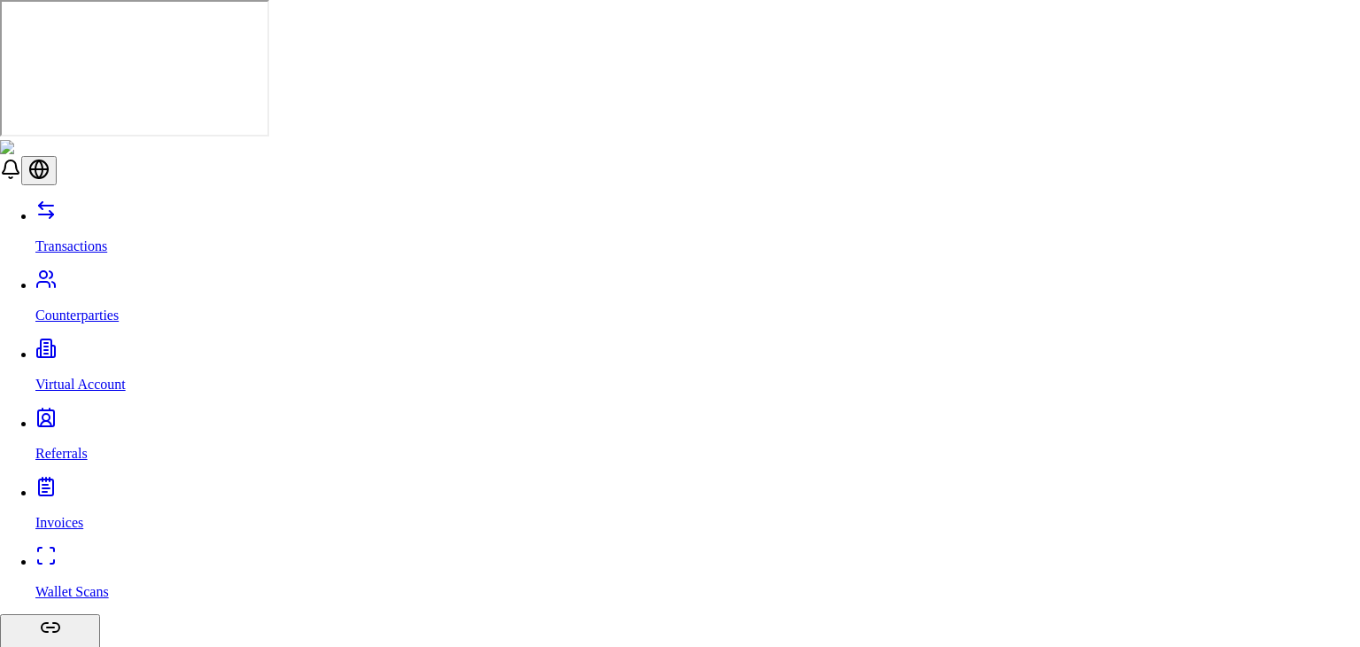
paste input "**********"
type input "**********"
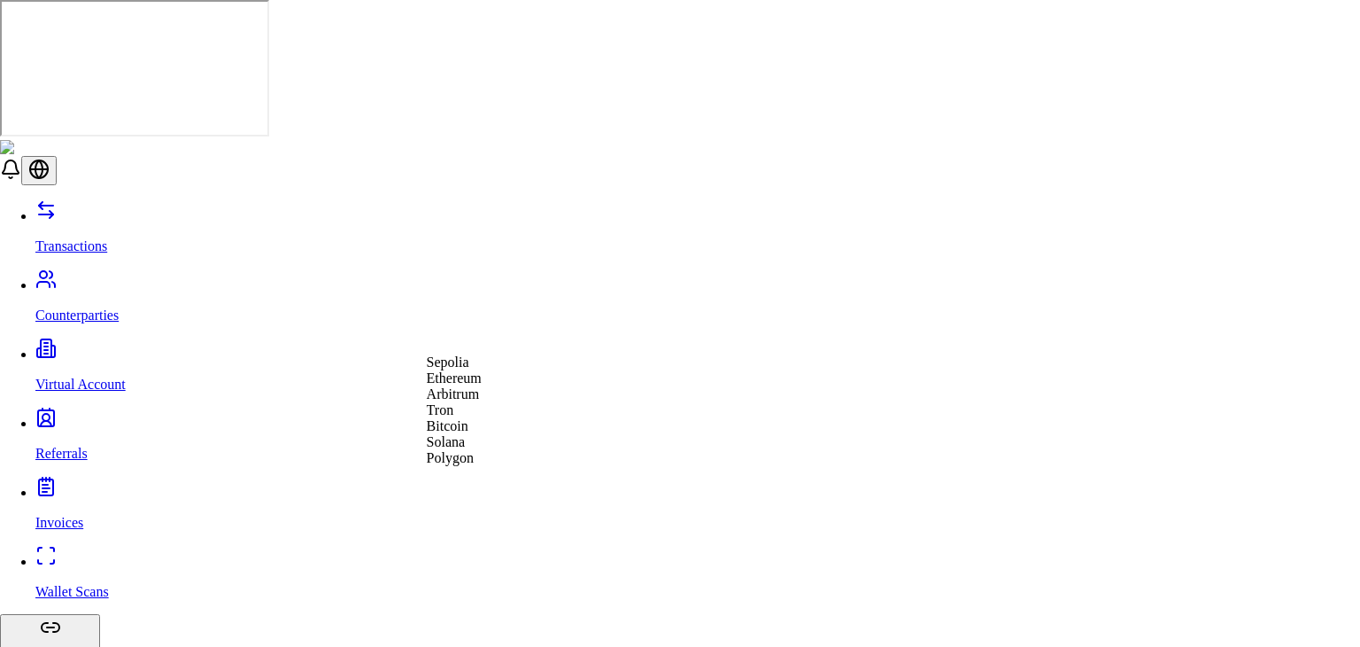
select select "********"
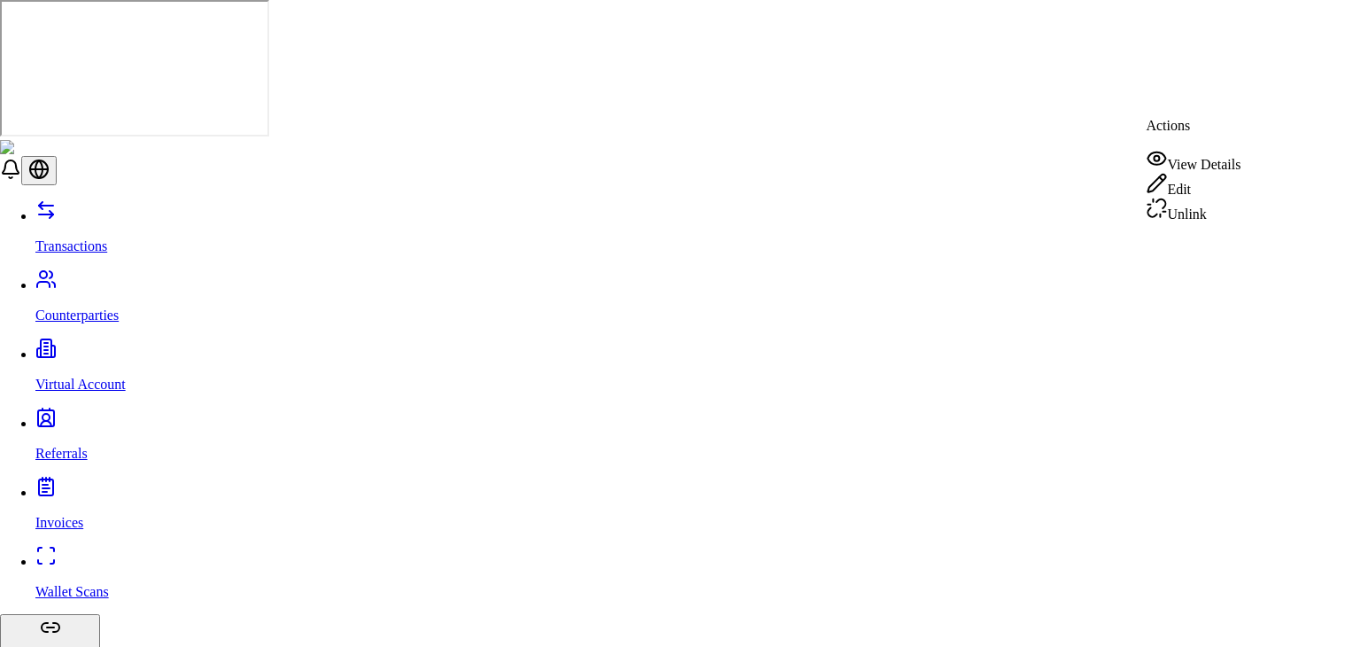
click at [1205, 160] on div "View Details" at bounding box center [1193, 160] width 95 height 25
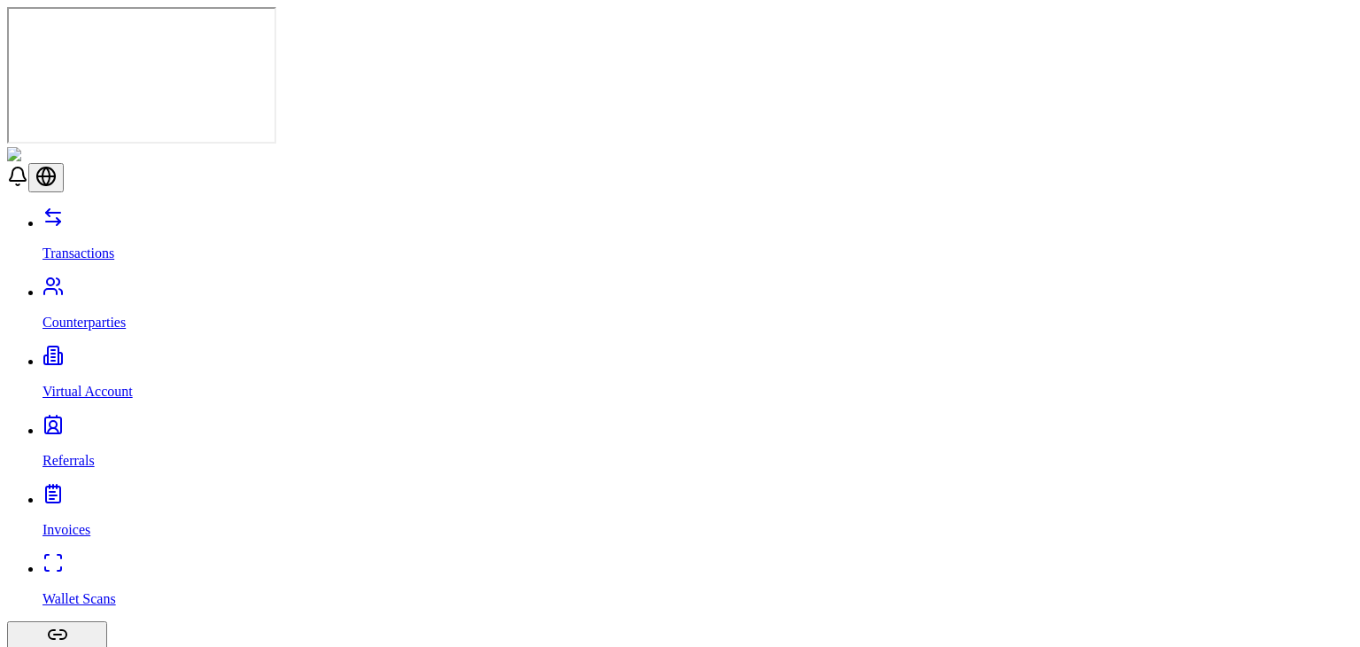
drag, startPoint x: 911, startPoint y: 54, endPoint x: 1070, endPoint y: 177, distance: 200.7
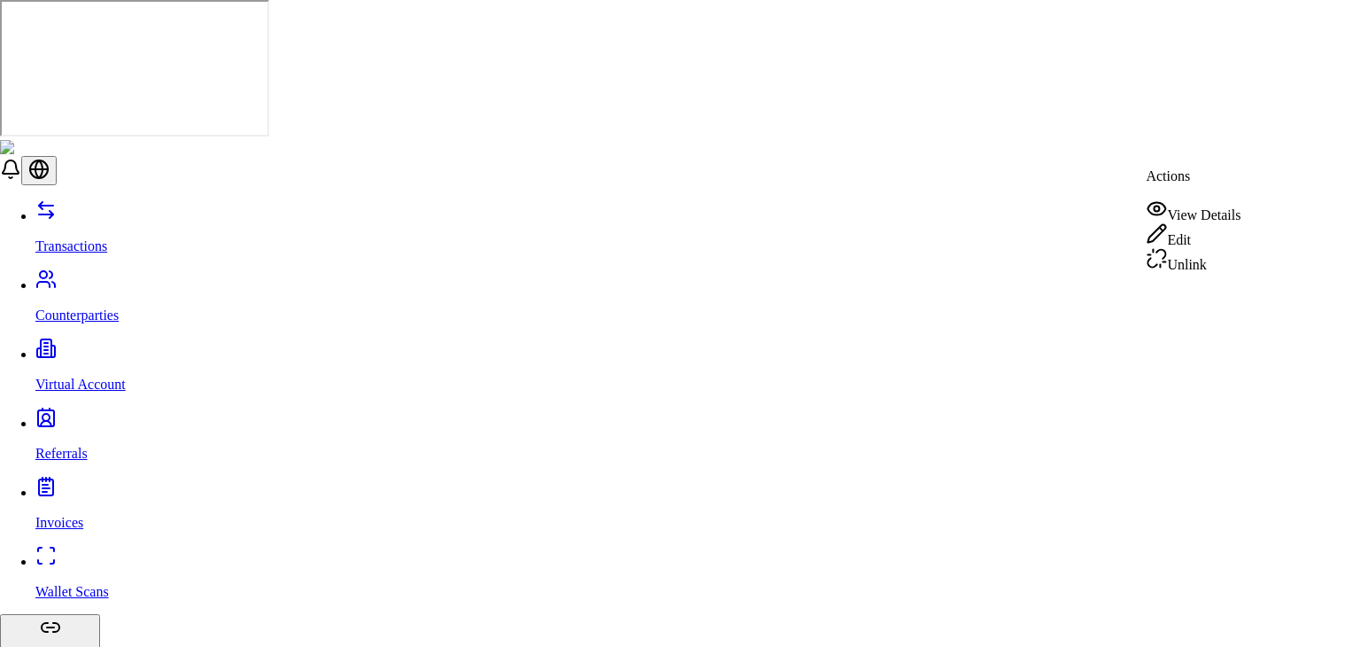
click at [1192, 210] on div "View Details" at bounding box center [1193, 210] width 95 height 25
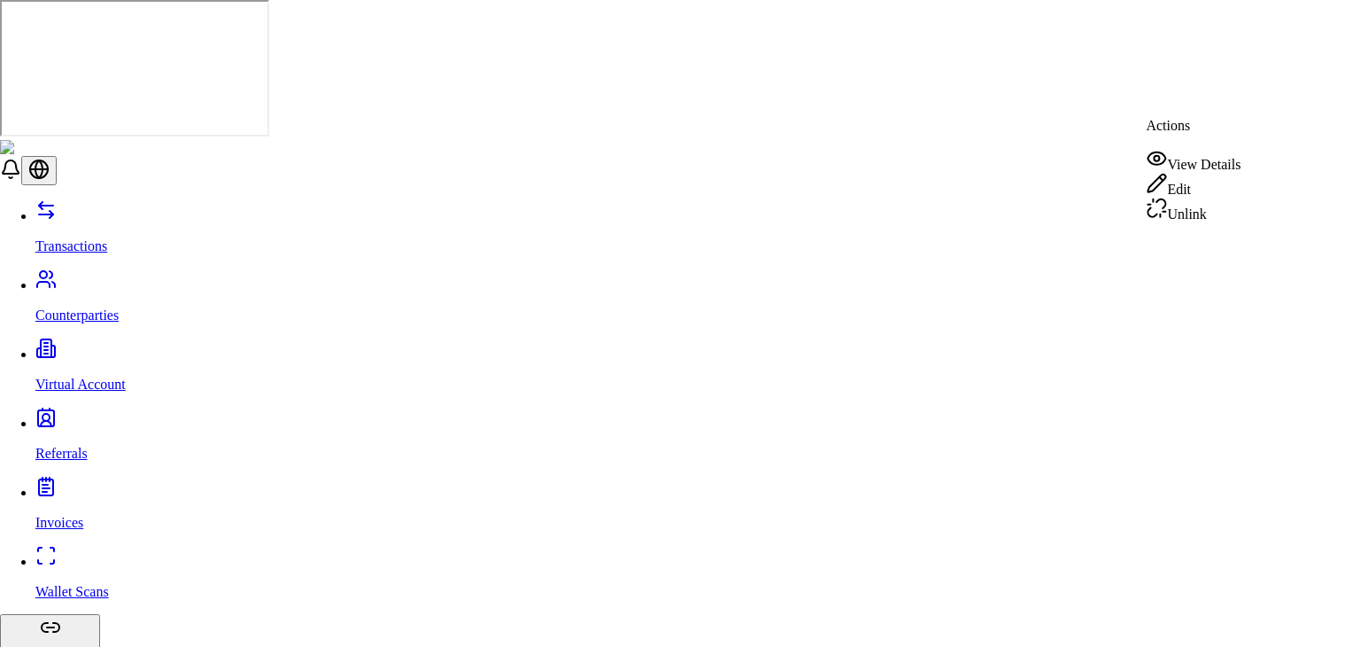
click at [1198, 158] on div "View Details" at bounding box center [1193, 160] width 95 height 25
click at [1185, 198] on div "View Details" at bounding box center [1193, 210] width 95 height 25
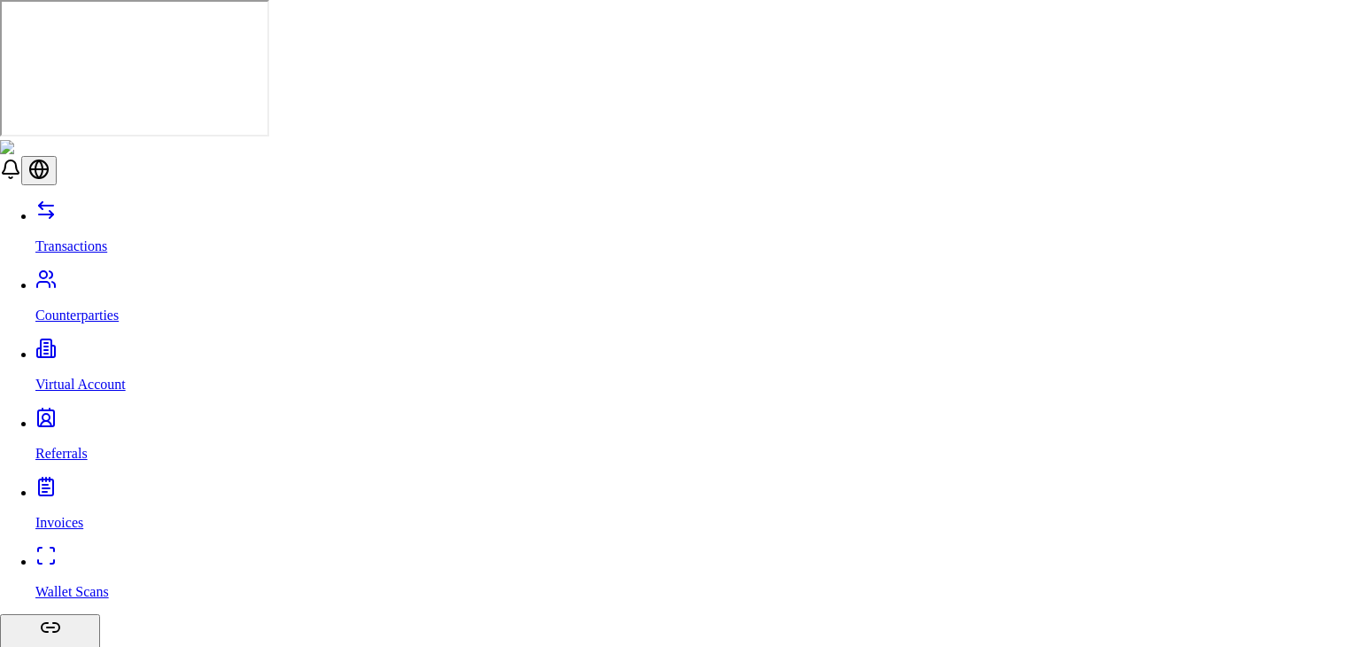
click at [1196, 261] on div "View Details" at bounding box center [1193, 260] width 95 height 25
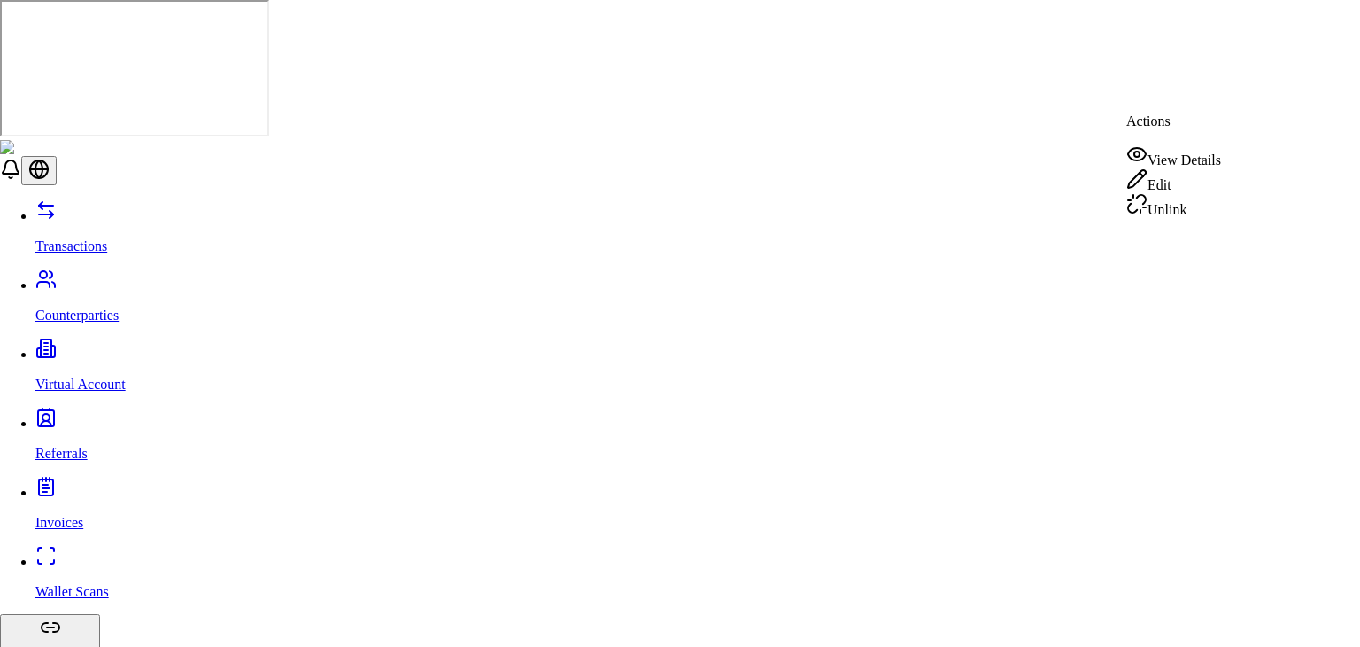
click at [1164, 151] on div "View Details" at bounding box center [1174, 155] width 95 height 25
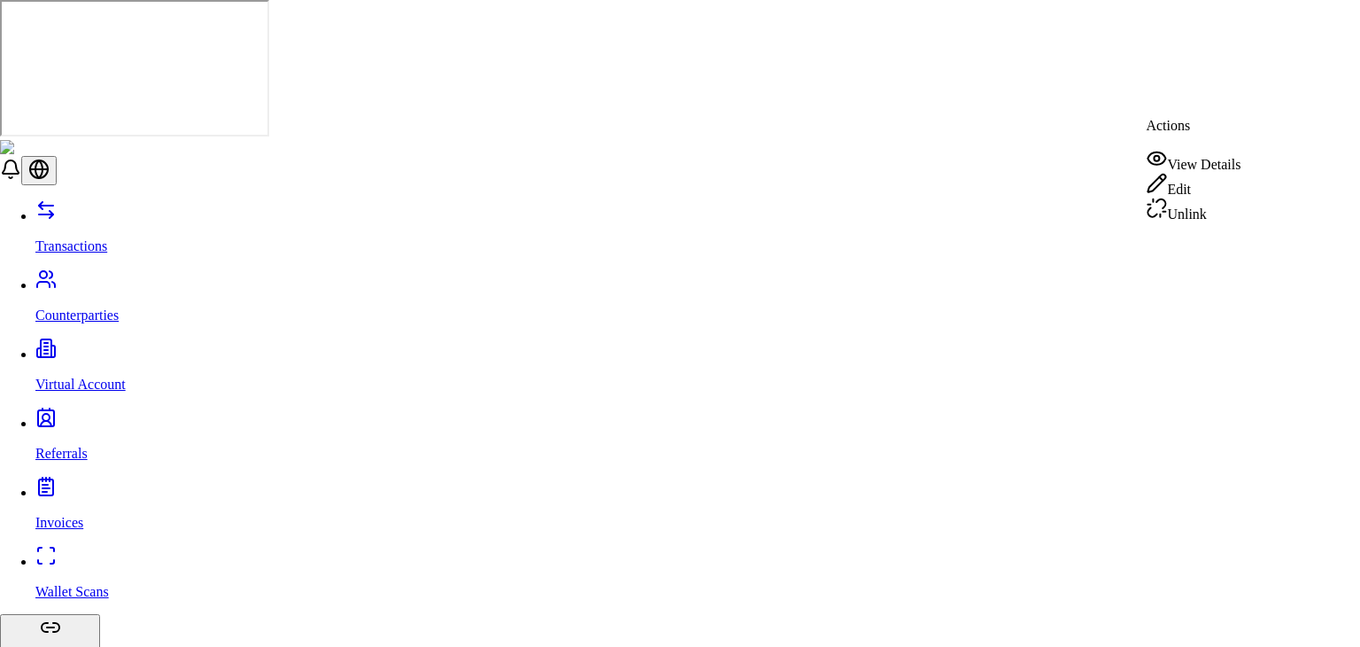
click at [1190, 159] on div "View Details" at bounding box center [1193, 160] width 95 height 25
click at [1206, 153] on div "View Details" at bounding box center [1193, 160] width 95 height 25
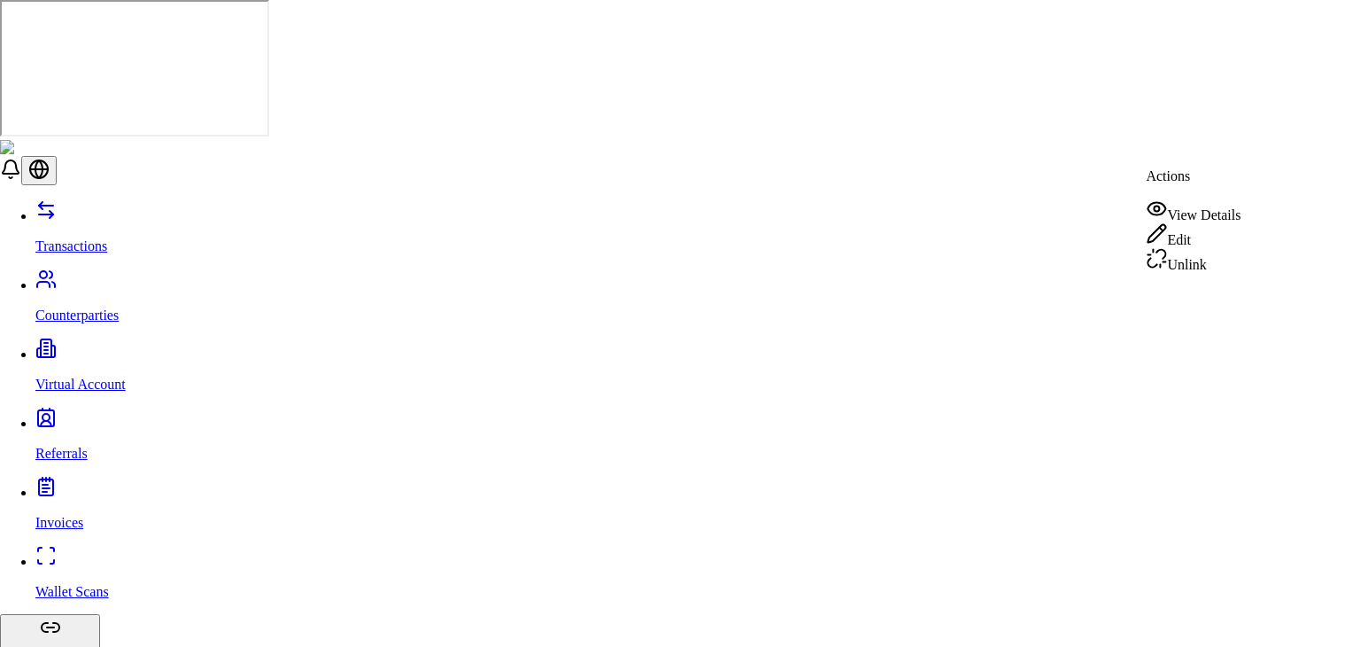
click at [1210, 210] on div "View Details" at bounding box center [1193, 210] width 95 height 25
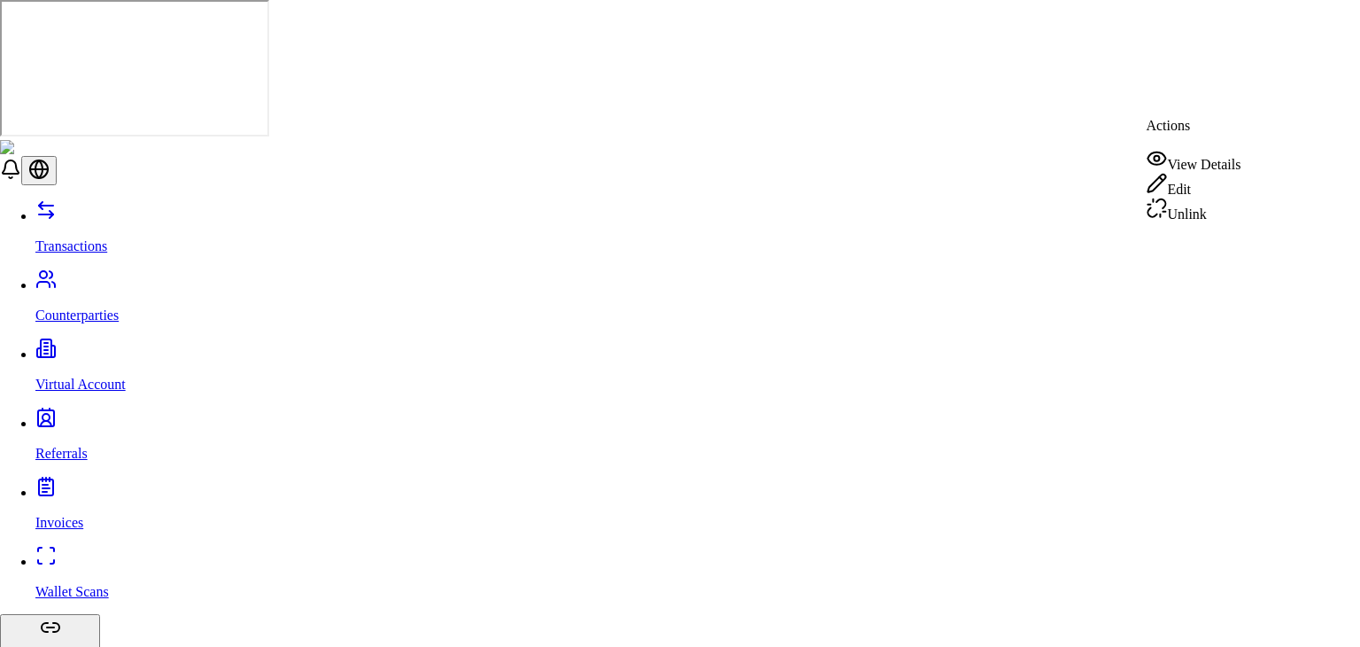
click at [1213, 152] on div "View Details" at bounding box center [1193, 160] width 95 height 25
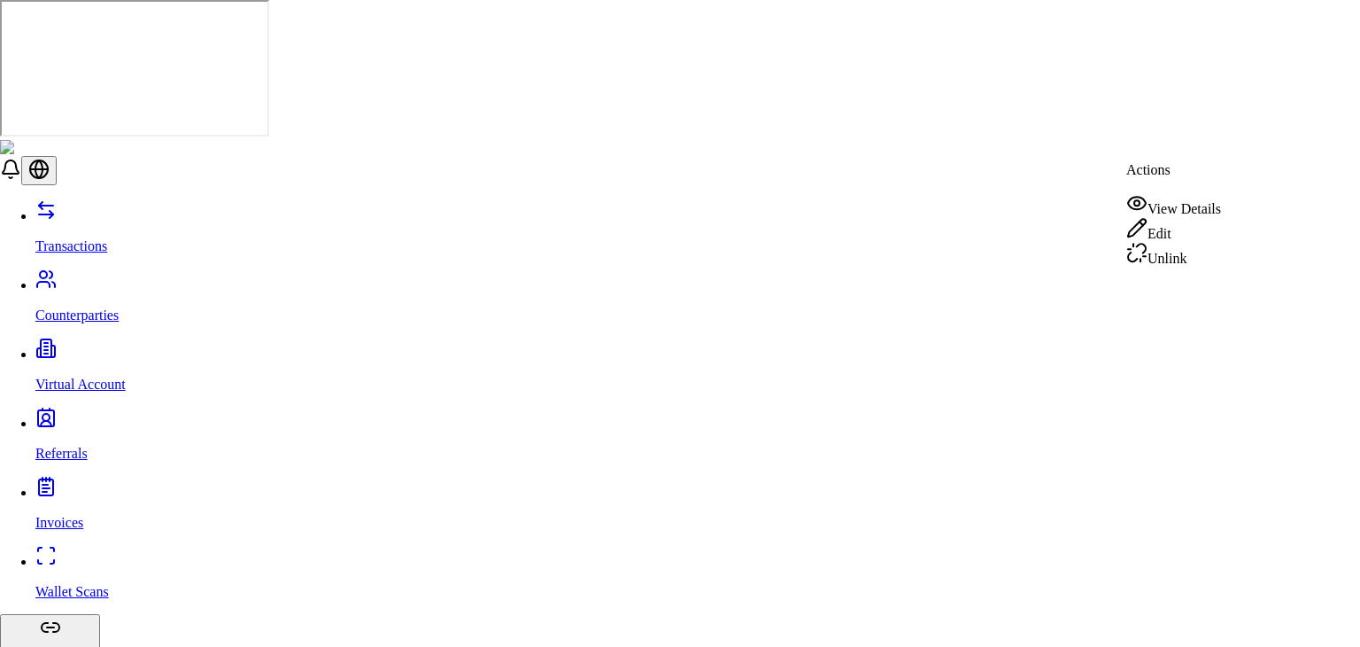
click at [1158, 194] on div "View Details" at bounding box center [1174, 204] width 95 height 25
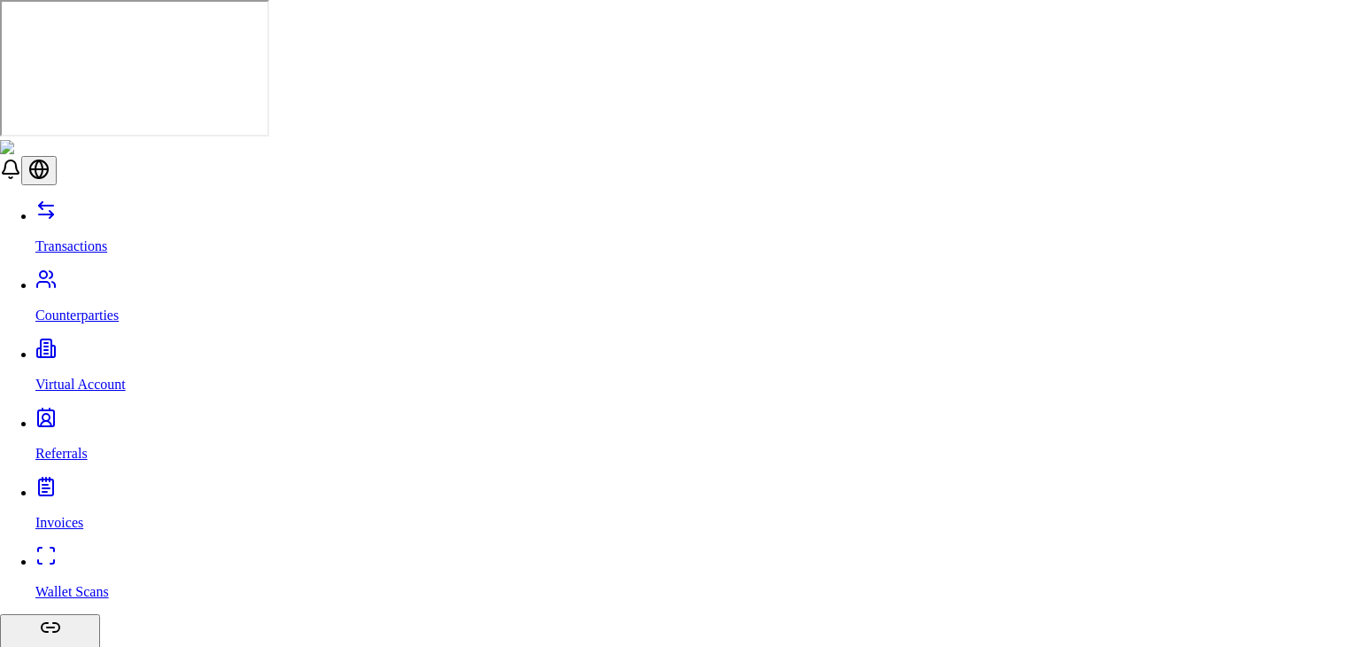
drag, startPoint x: 655, startPoint y: 483, endPoint x: 627, endPoint y: 566, distance: 88.0
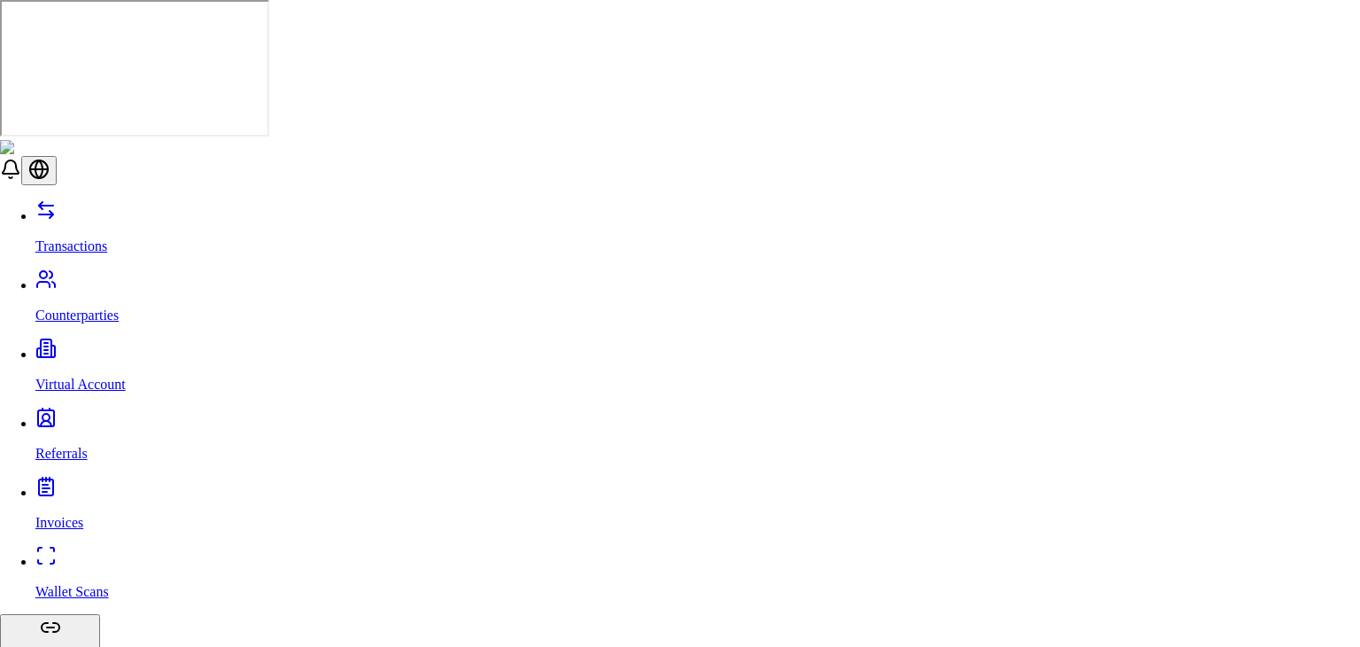
copy label "Account Owner Type"
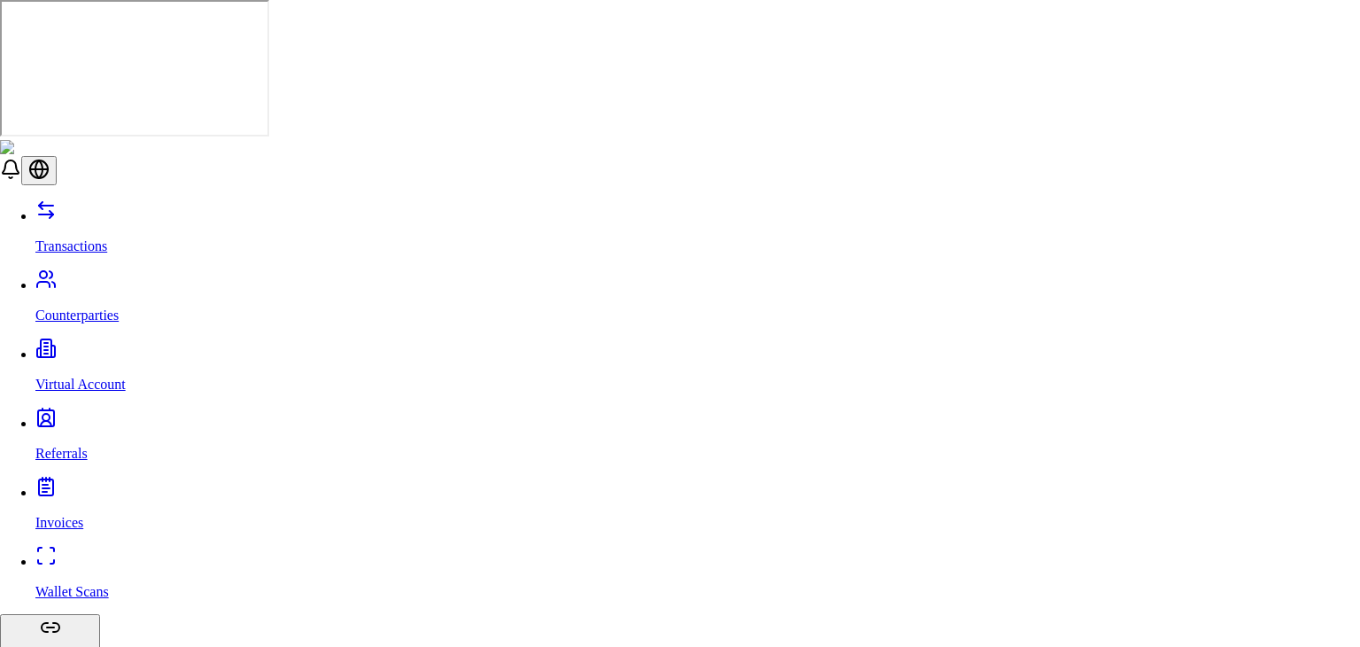
scroll to position [0, 0]
click at [1161, 164] on div "View Details" at bounding box center [1174, 155] width 95 height 25
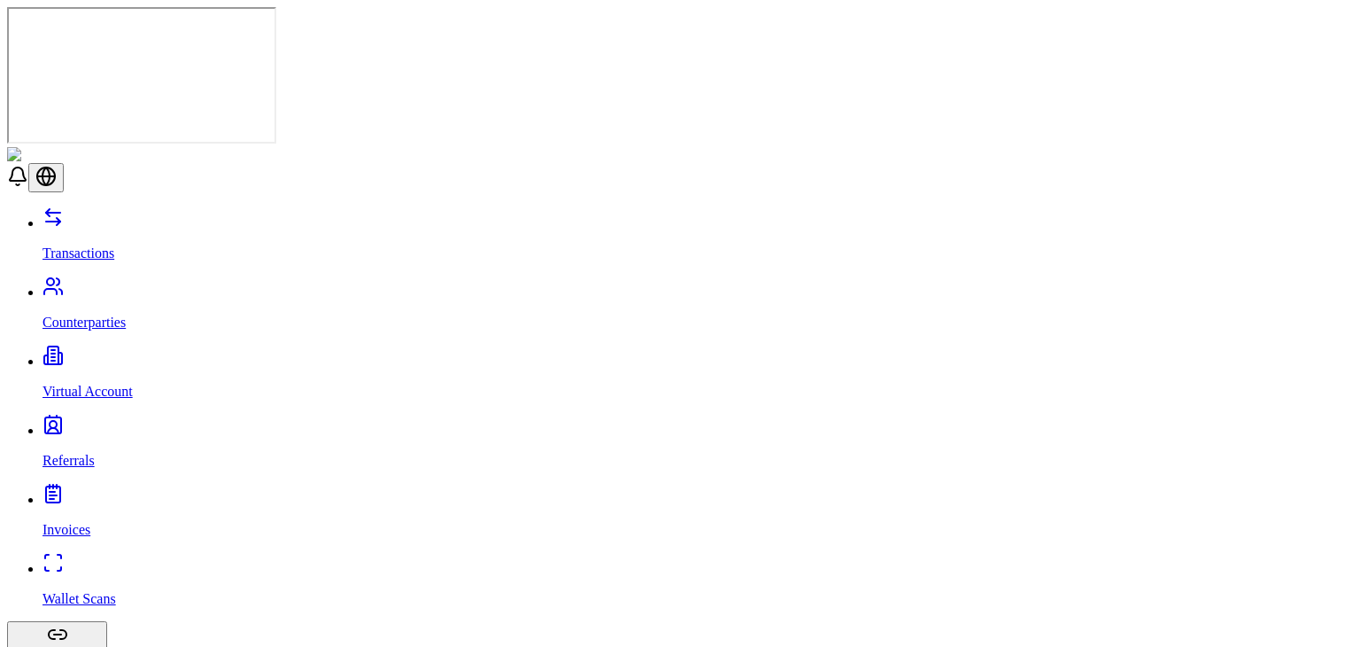
scroll to position [23, 0]
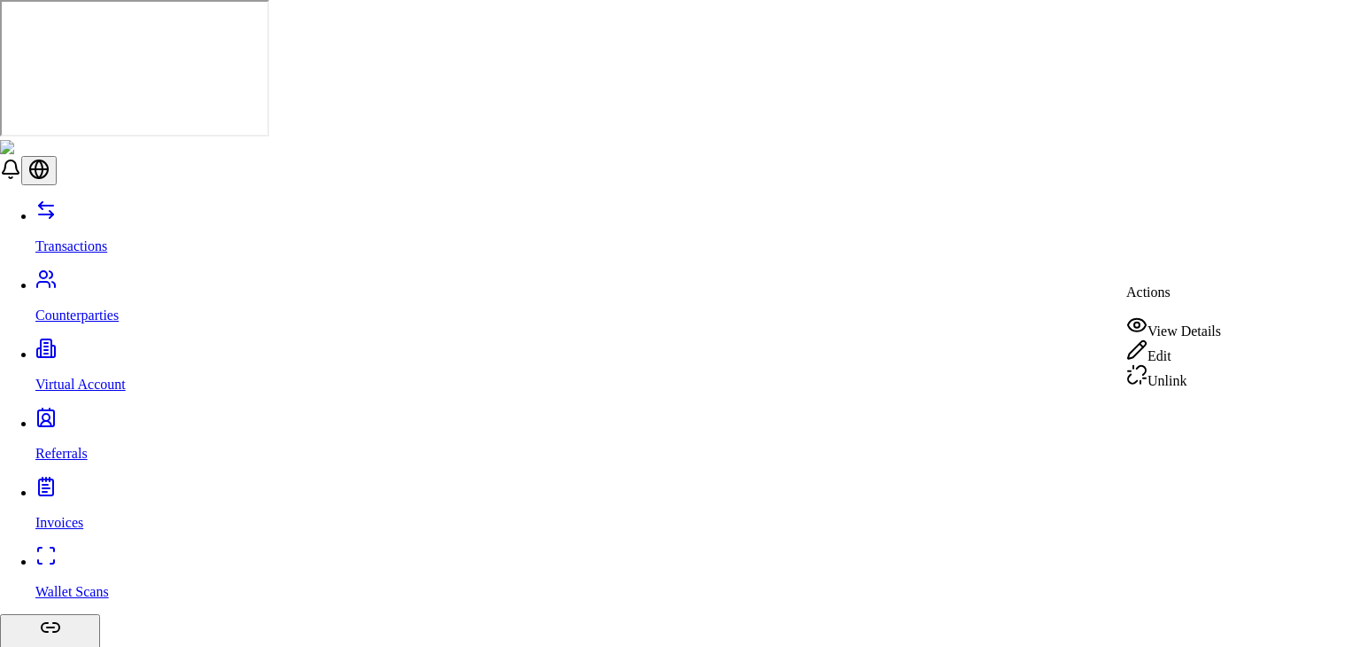
click at [1188, 323] on div "View Details" at bounding box center [1174, 326] width 95 height 25
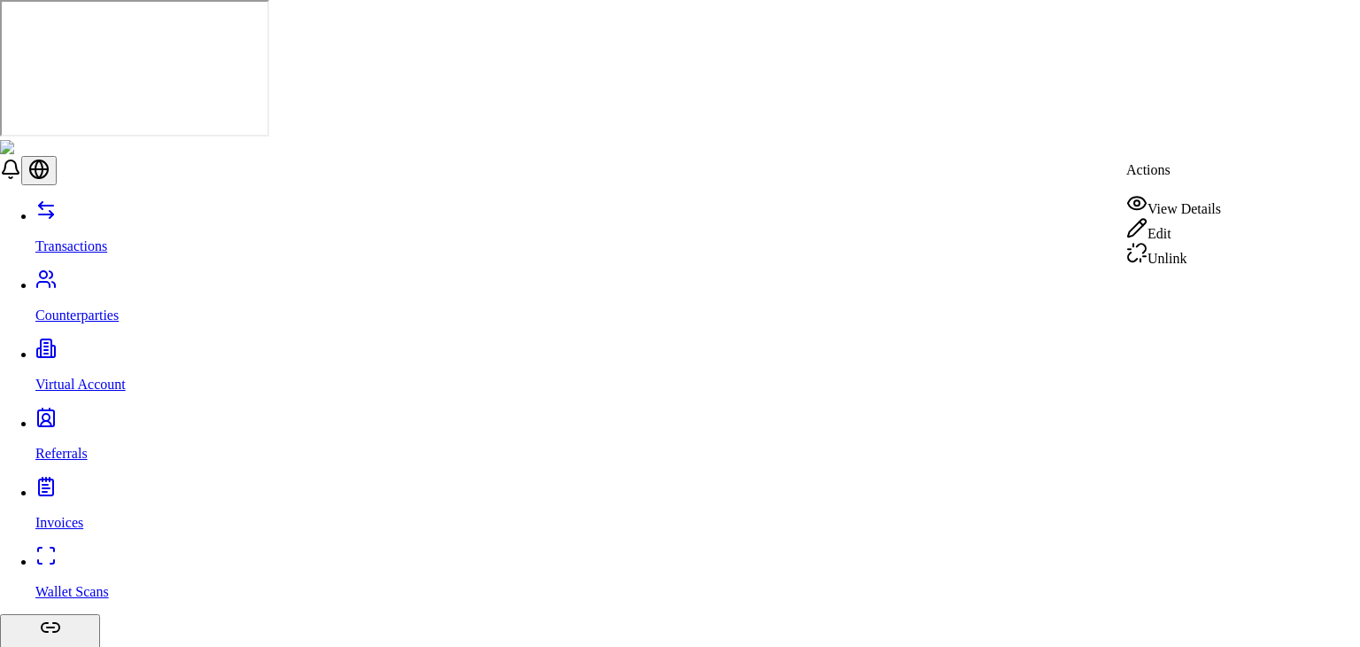
click at [1182, 208] on div "View Details" at bounding box center [1174, 204] width 95 height 25
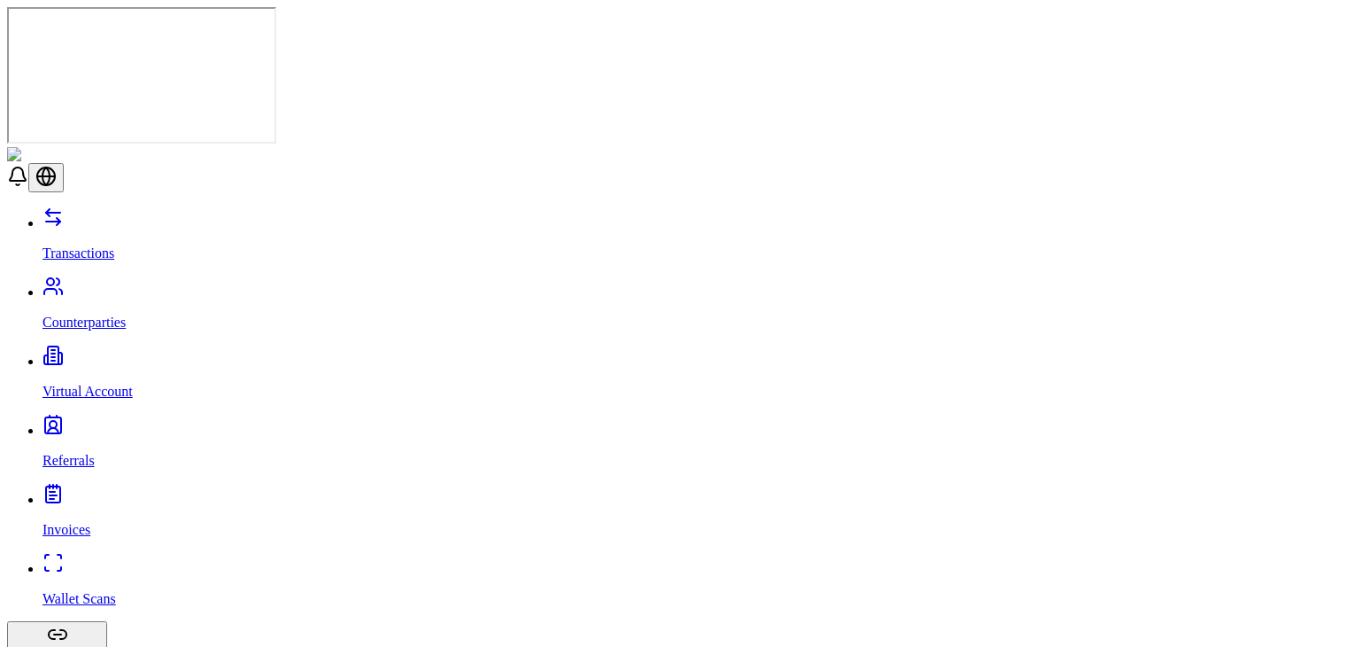
scroll to position [23, 0]
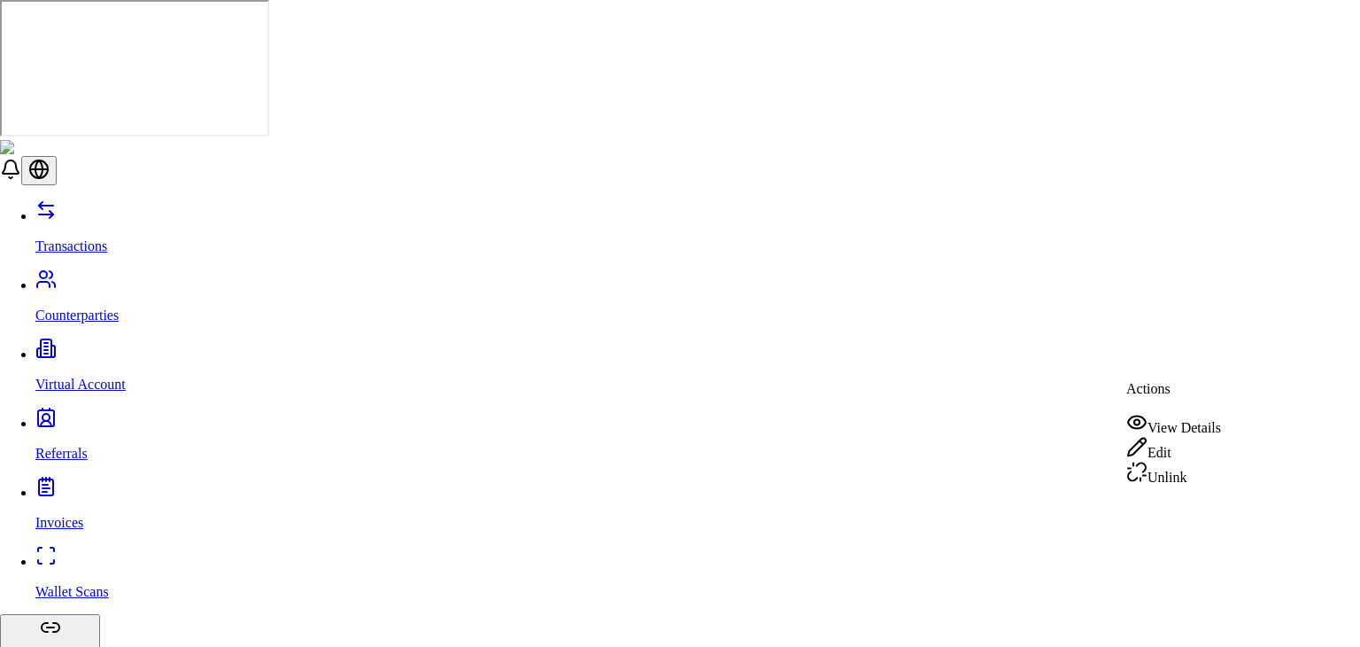
click at [1169, 411] on div "View Details" at bounding box center [1174, 423] width 95 height 25
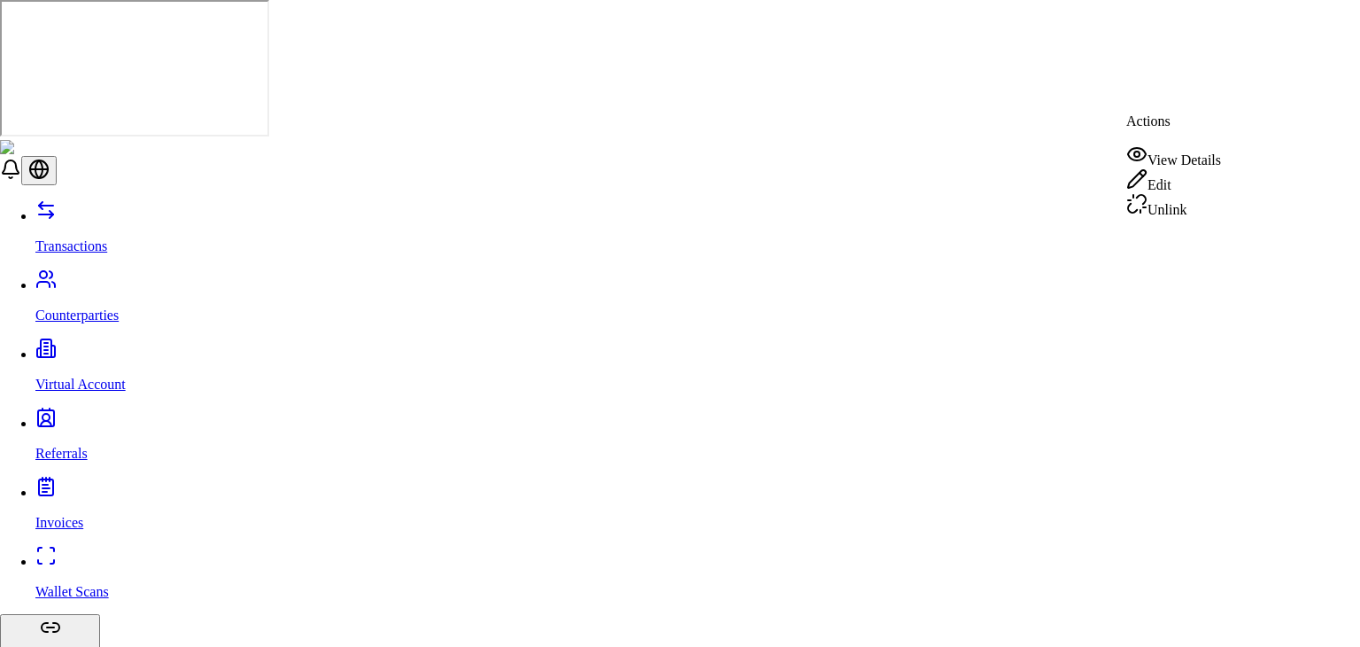
click at [1193, 155] on div "View Details" at bounding box center [1174, 155] width 95 height 25
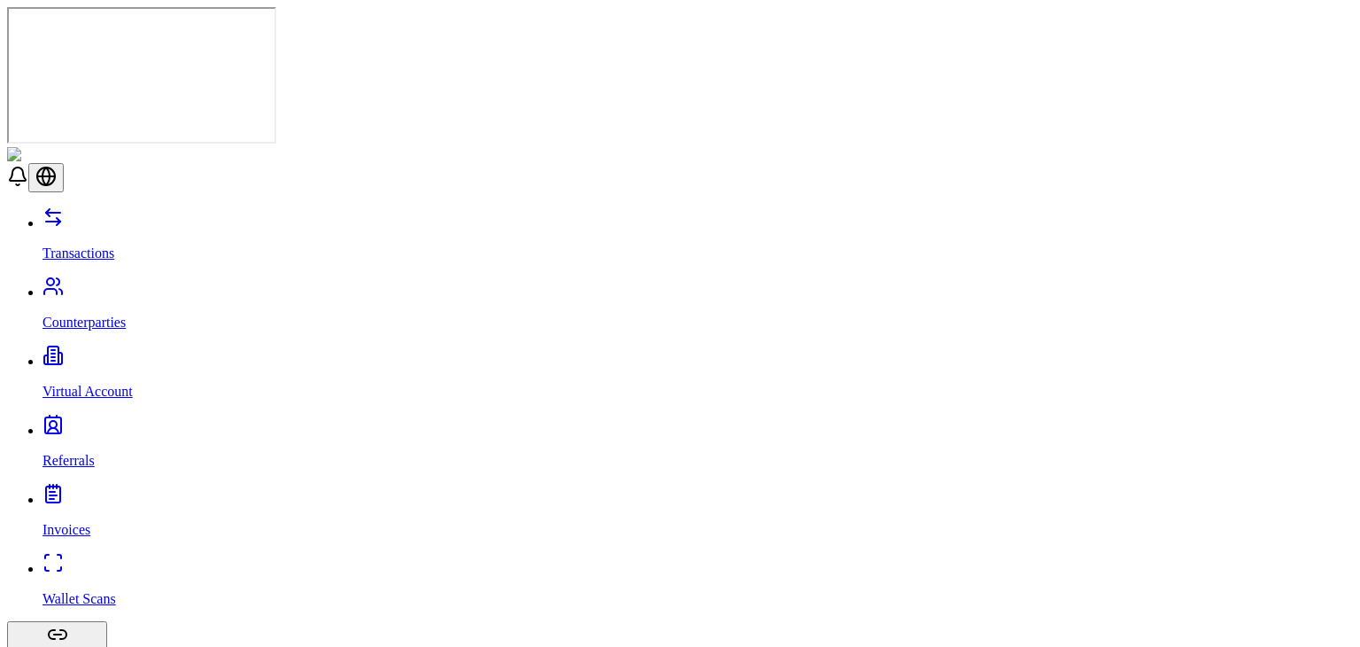
scroll to position [22, 0]
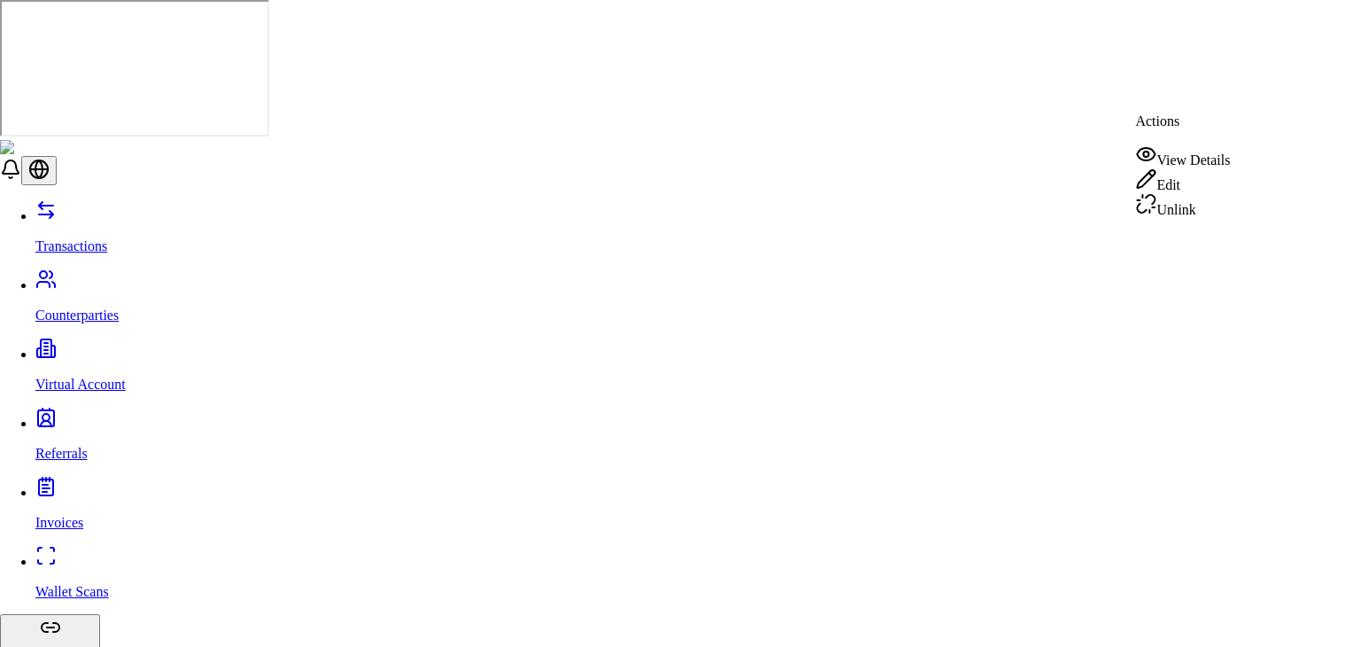
click at [1192, 146] on div "View Details" at bounding box center [1183, 155] width 95 height 25
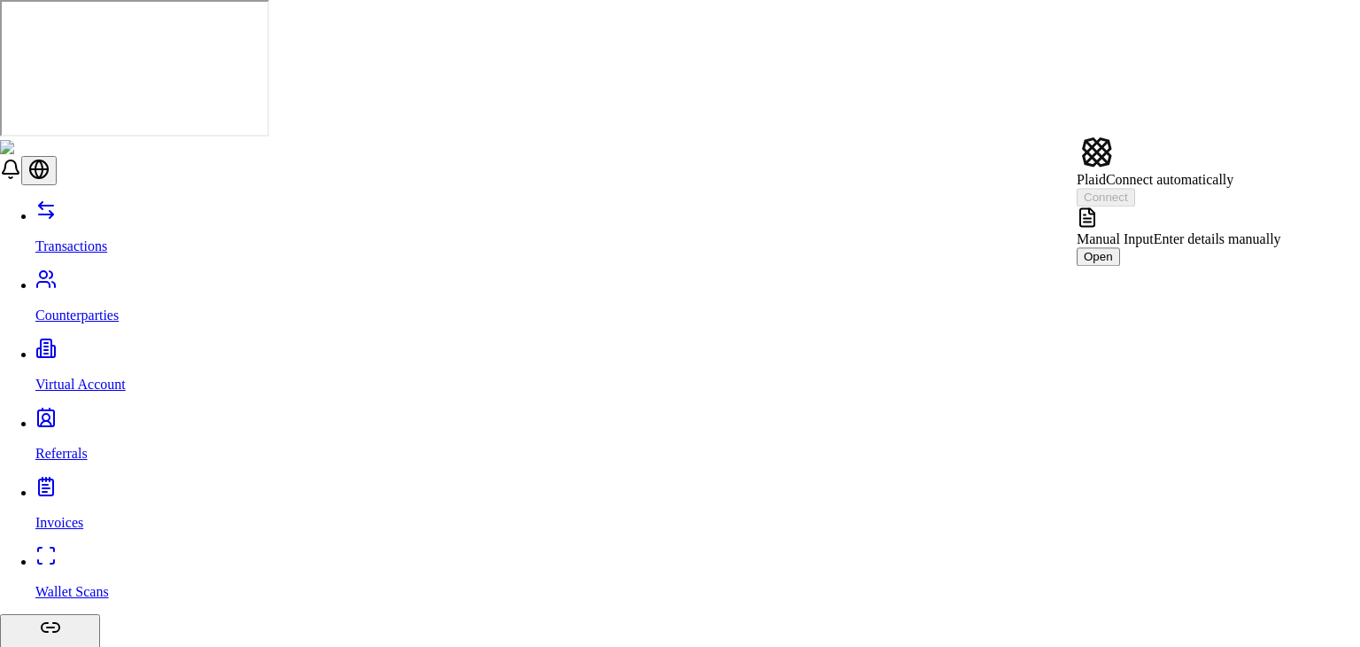
click at [1154, 231] on span "Manual Input" at bounding box center [1115, 238] width 77 height 15
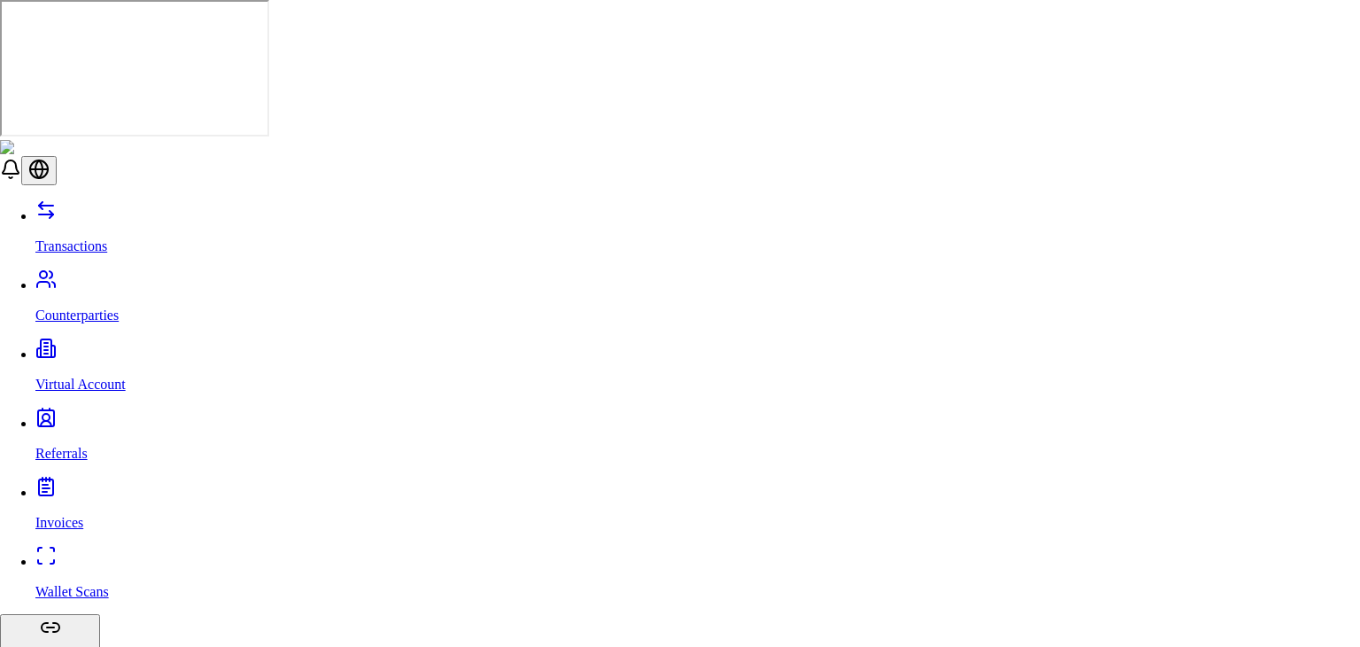
scroll to position [198, 0]
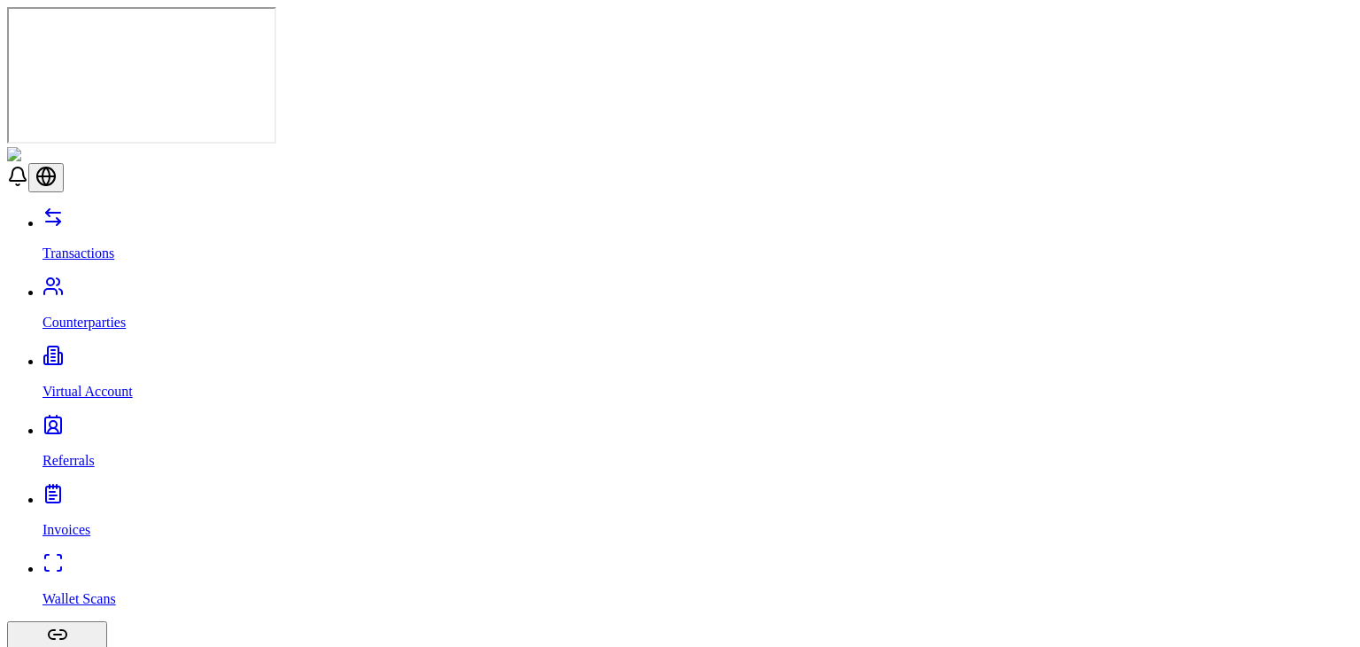
scroll to position [0, 0]
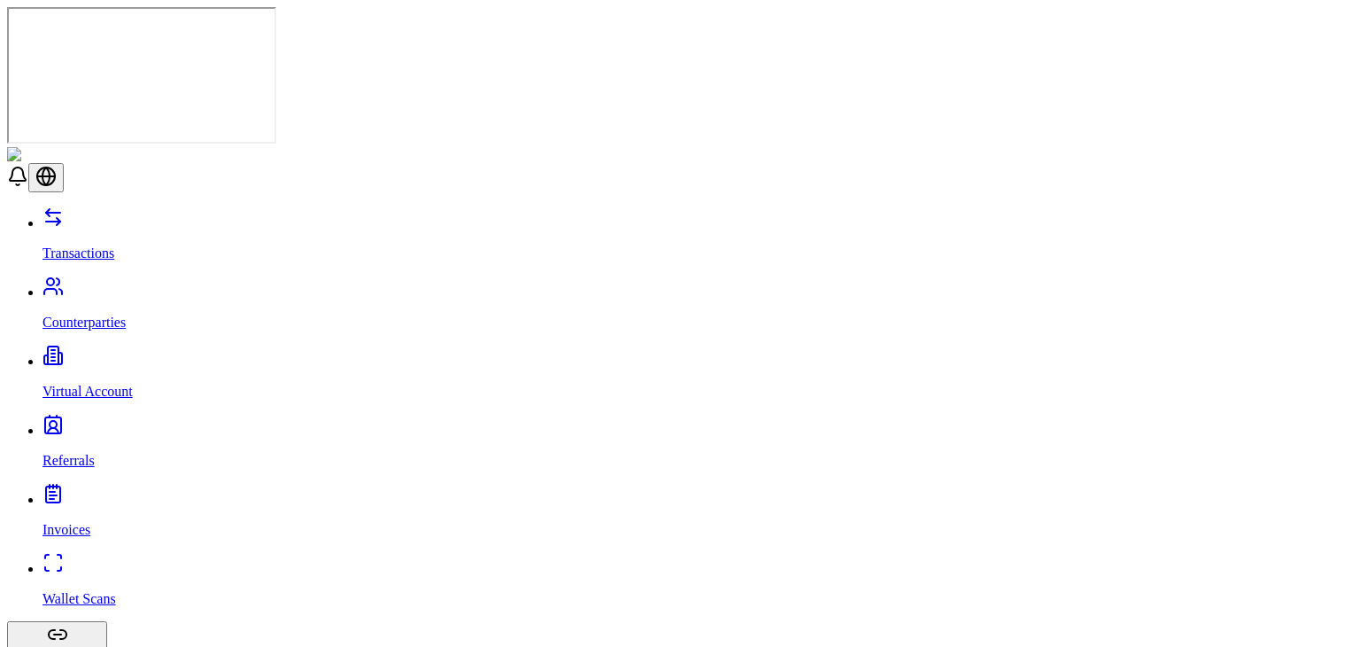
drag, startPoint x: 113, startPoint y: 384, endPoint x: 144, endPoint y: 255, distance: 132.1
click at [144, 255] on div "Transactions Counterparties Virtual Account Referrals Invoices Wallet Scans Lin…" at bounding box center [680, 605] width 1346 height 798
click at [144, 561] on link "Wallet Scans" at bounding box center [698, 584] width 1311 height 46
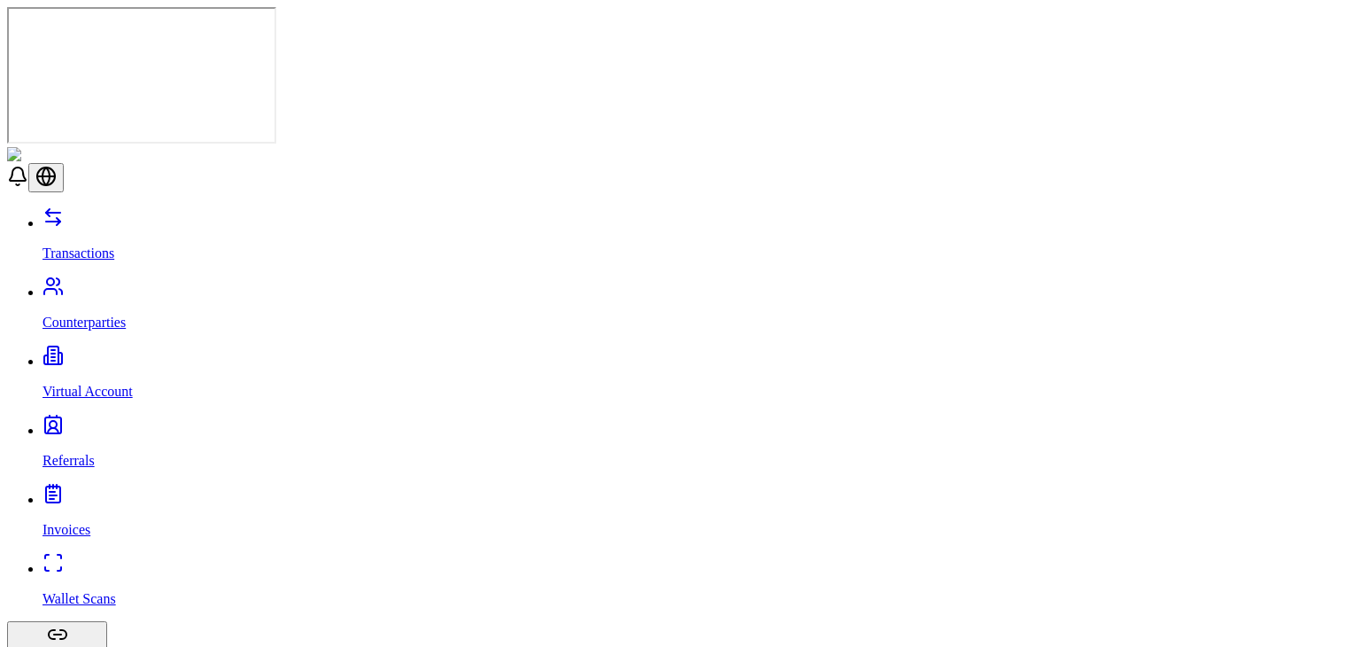
click at [156, 422] on link "Referrals" at bounding box center [698, 445] width 1311 height 46
click at [115, 353] on link "Virtual Account" at bounding box center [698, 376] width 1311 height 46
click at [128, 314] on p "Counterparties" at bounding box center [698, 322] width 1311 height 16
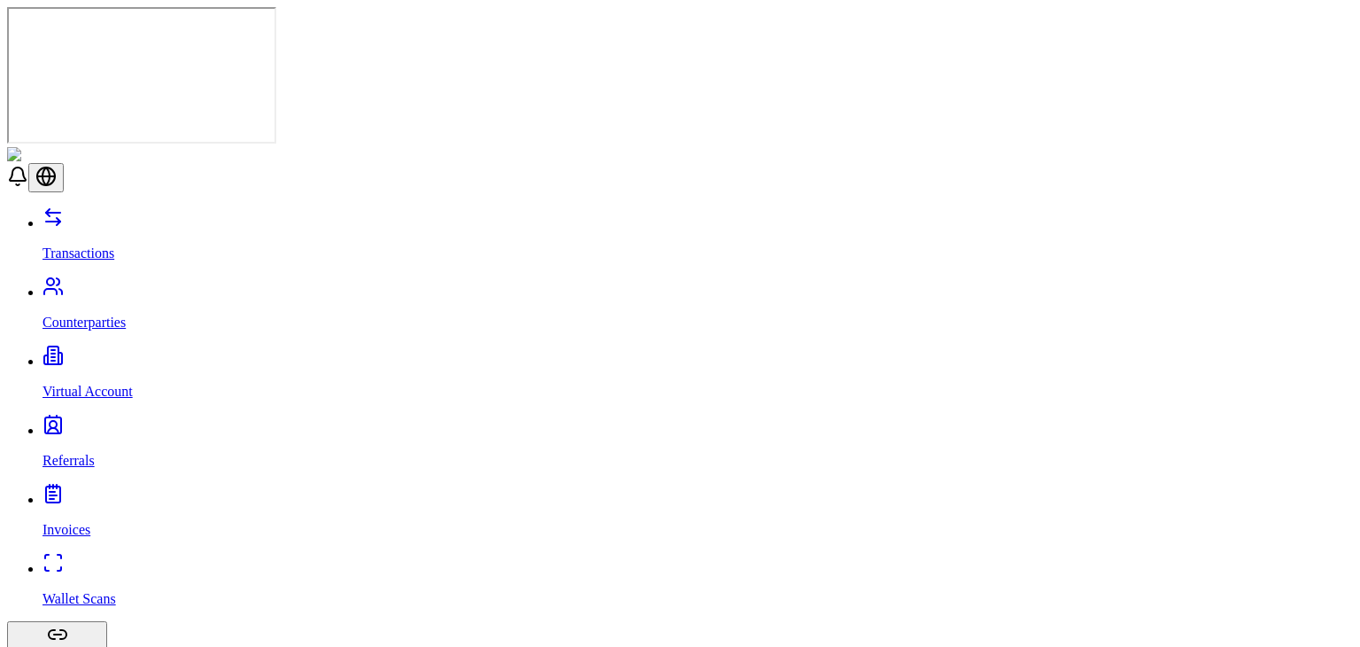
click at [106, 422] on link "Referrals" at bounding box center [698, 445] width 1311 height 46
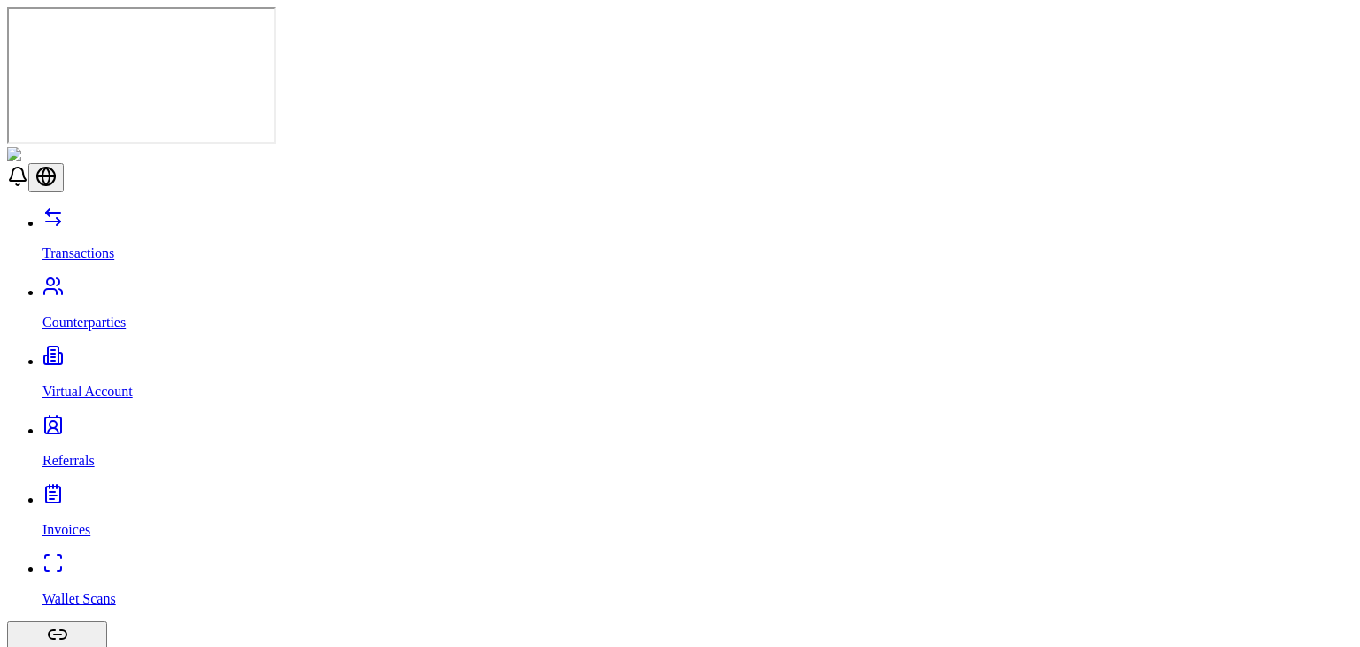
click at [64, 492] on link "Invoices" at bounding box center [698, 515] width 1311 height 46
click at [65, 492] on link "Invoices" at bounding box center [698, 515] width 1311 height 46
